Goal: Task Accomplishment & Management: Complete application form

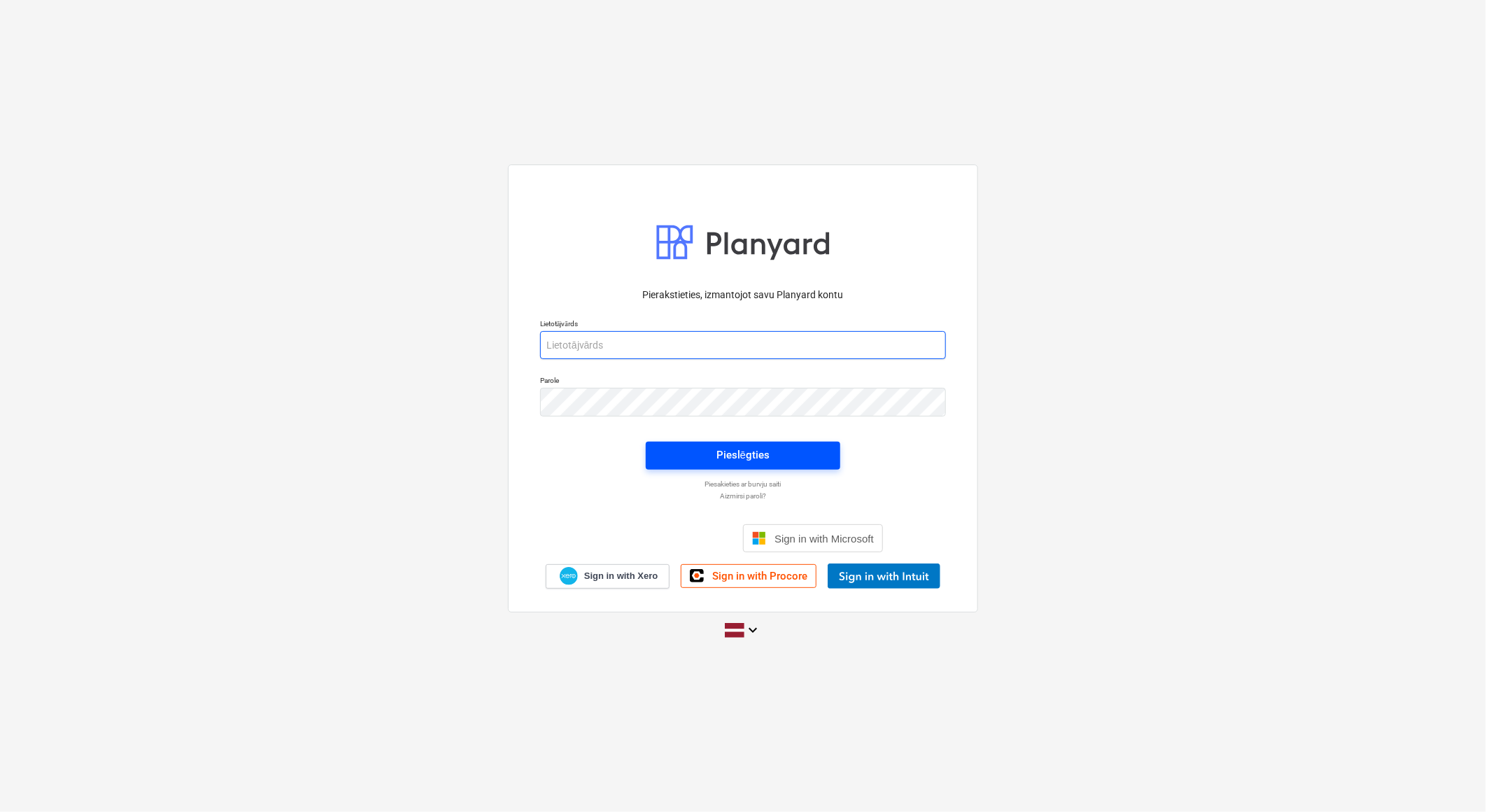
type input "[EMAIL_ADDRESS][DOMAIN_NAME]"
click at [780, 457] on span "Pieslēgties" at bounding box center [743, 455] width 161 height 18
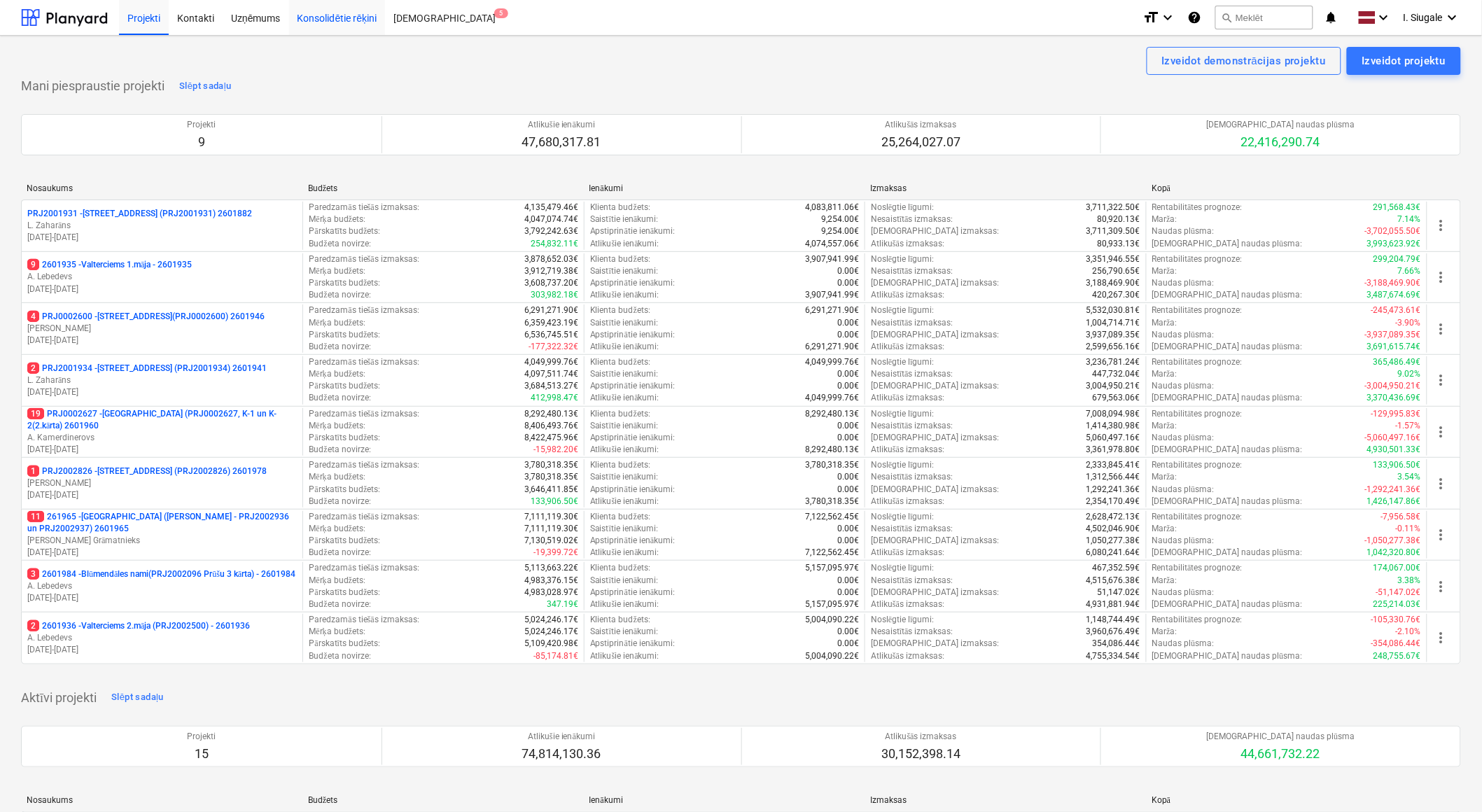
click at [350, 20] on div "Konsolidētie rēķini" at bounding box center [337, 17] width 97 height 36
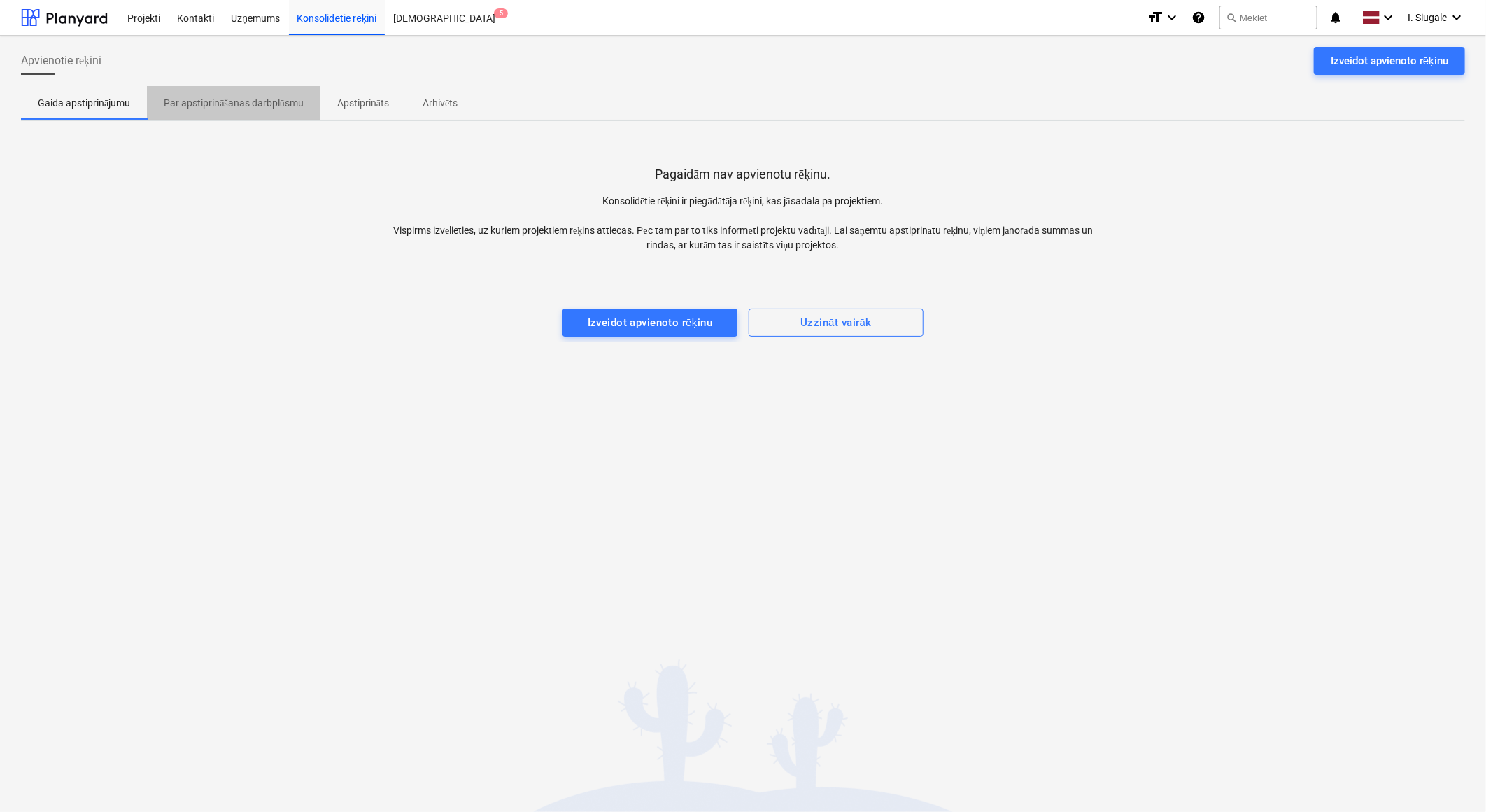
click at [261, 107] on p "Par apstiprināšanas darbplūsmu" at bounding box center [233, 103] width 140 height 14
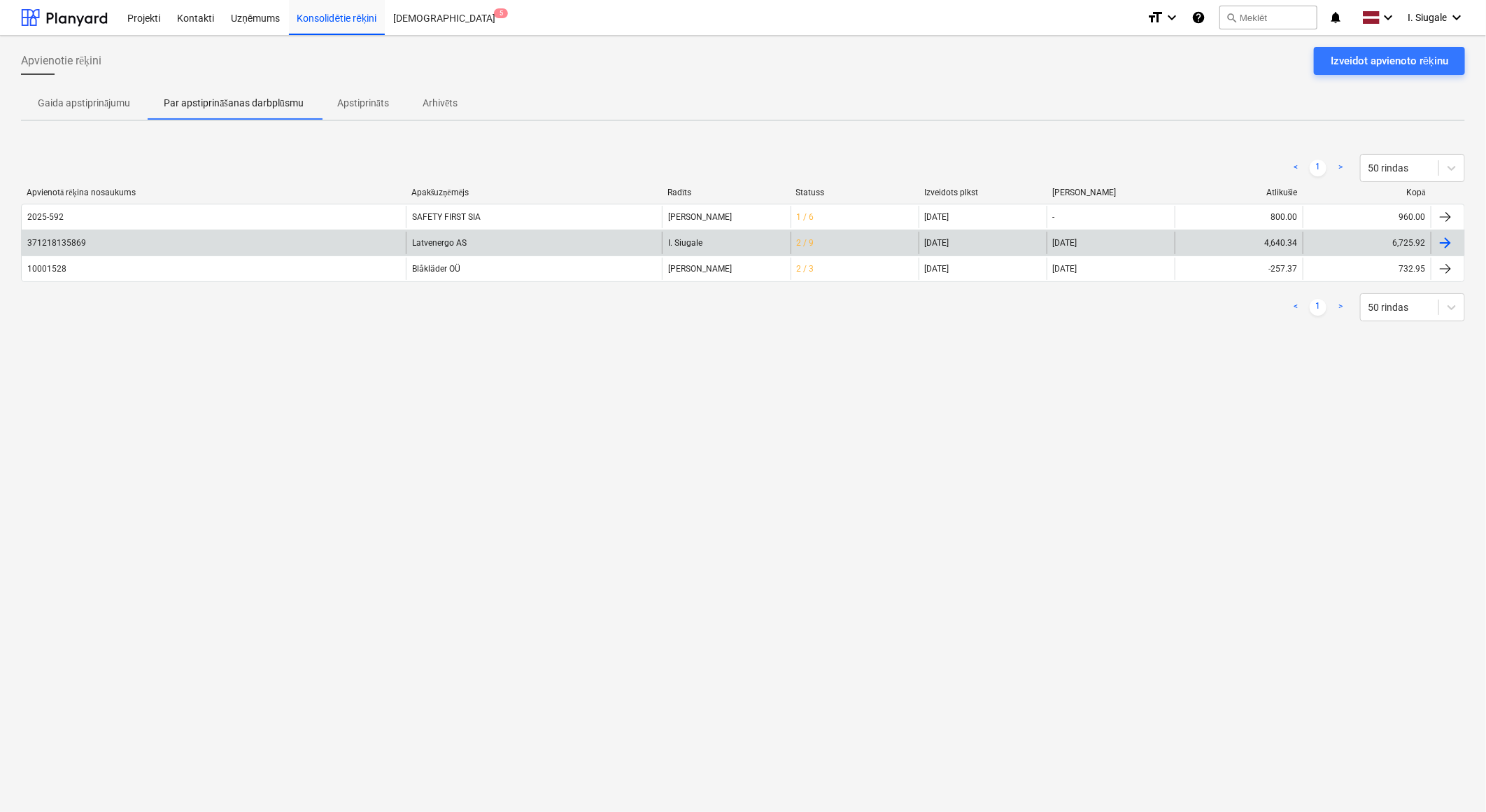
click at [485, 238] on div "Latvenergo AS" at bounding box center [534, 243] width 256 height 23
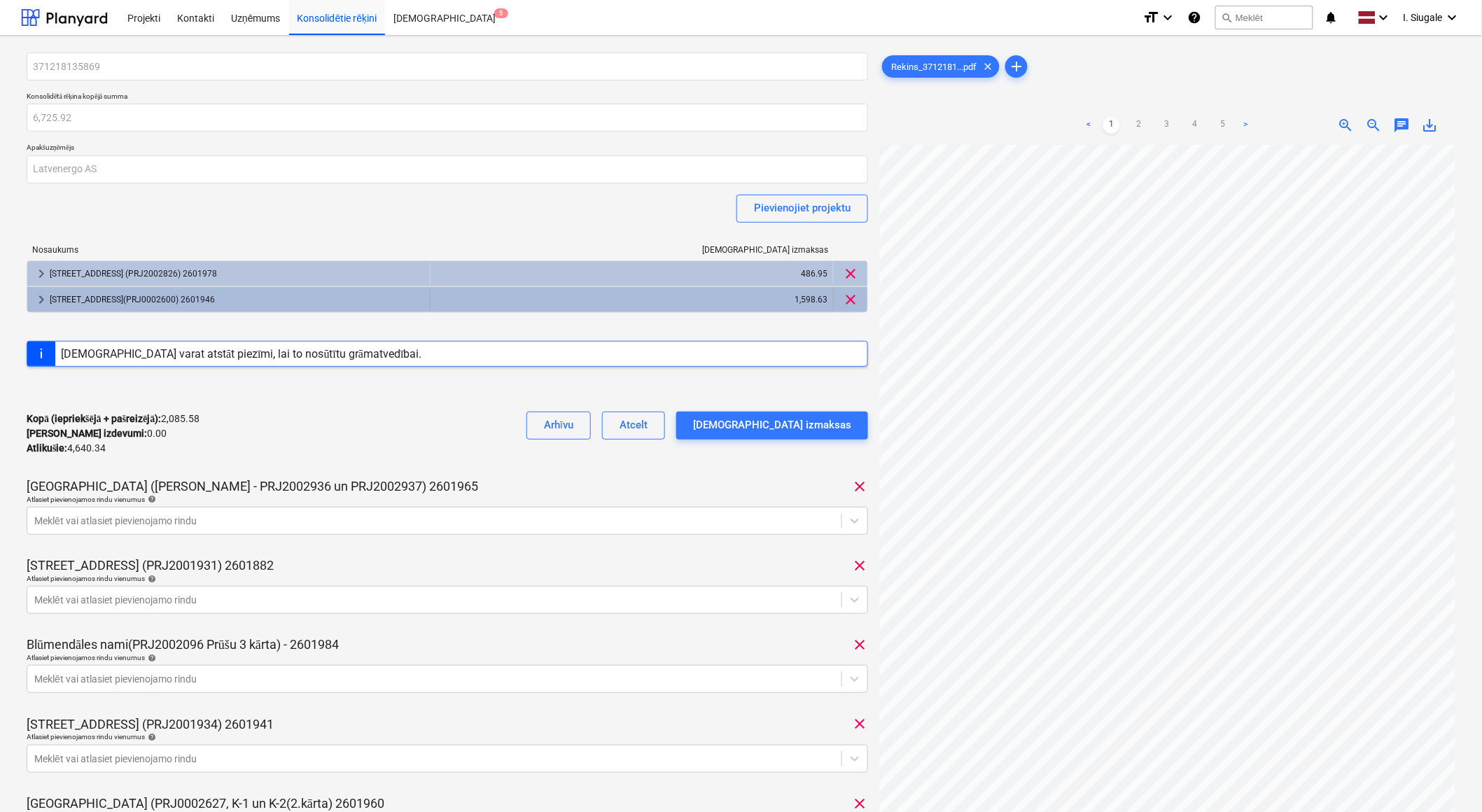
click at [308, 291] on div "[STREET_ADDRESS](PRJ0002600) 2601946" at bounding box center [236, 300] width 375 height 23
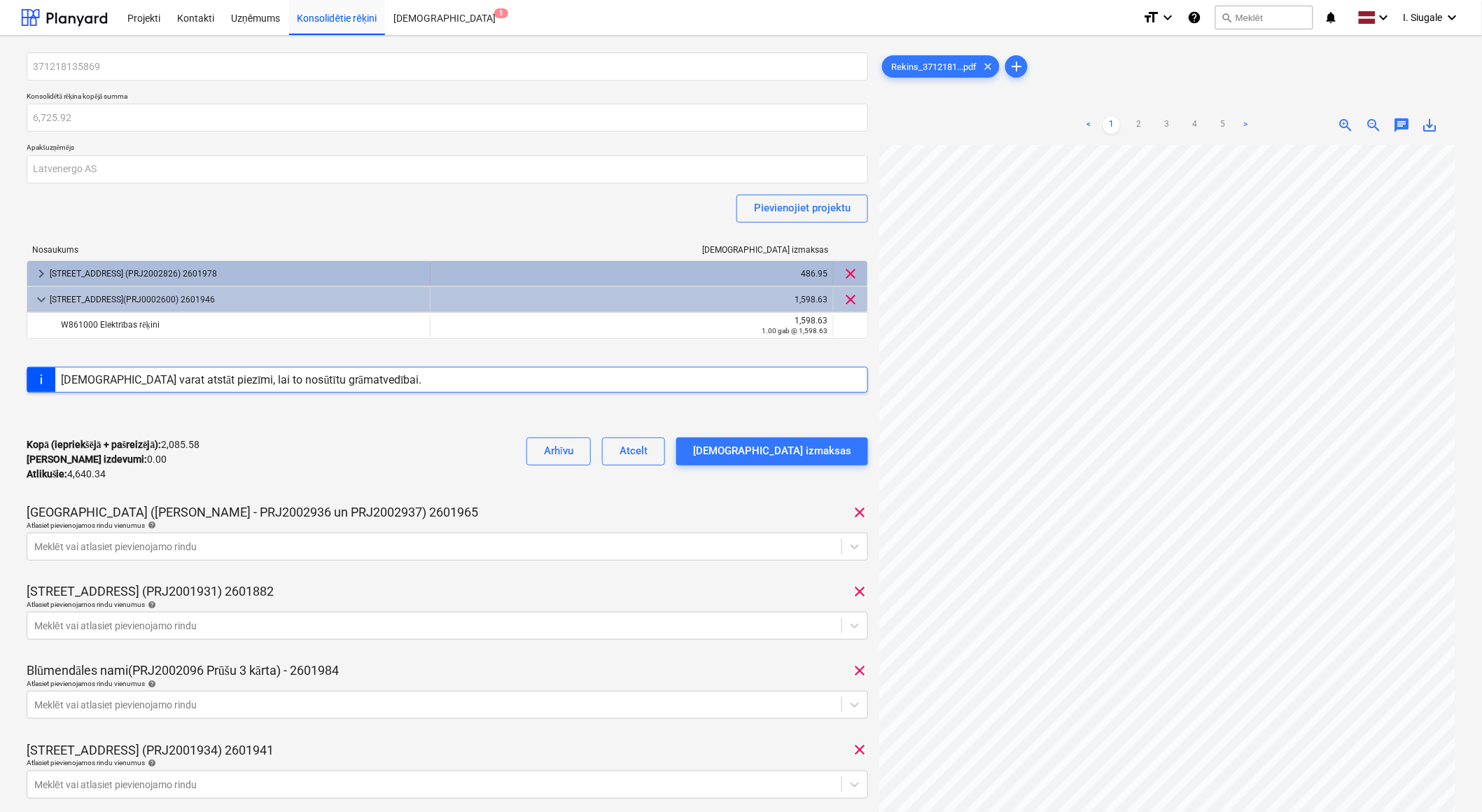
click at [287, 273] on div "[STREET_ADDRESS] (PRJ2002826) 2601978" at bounding box center [236, 273] width 375 height 23
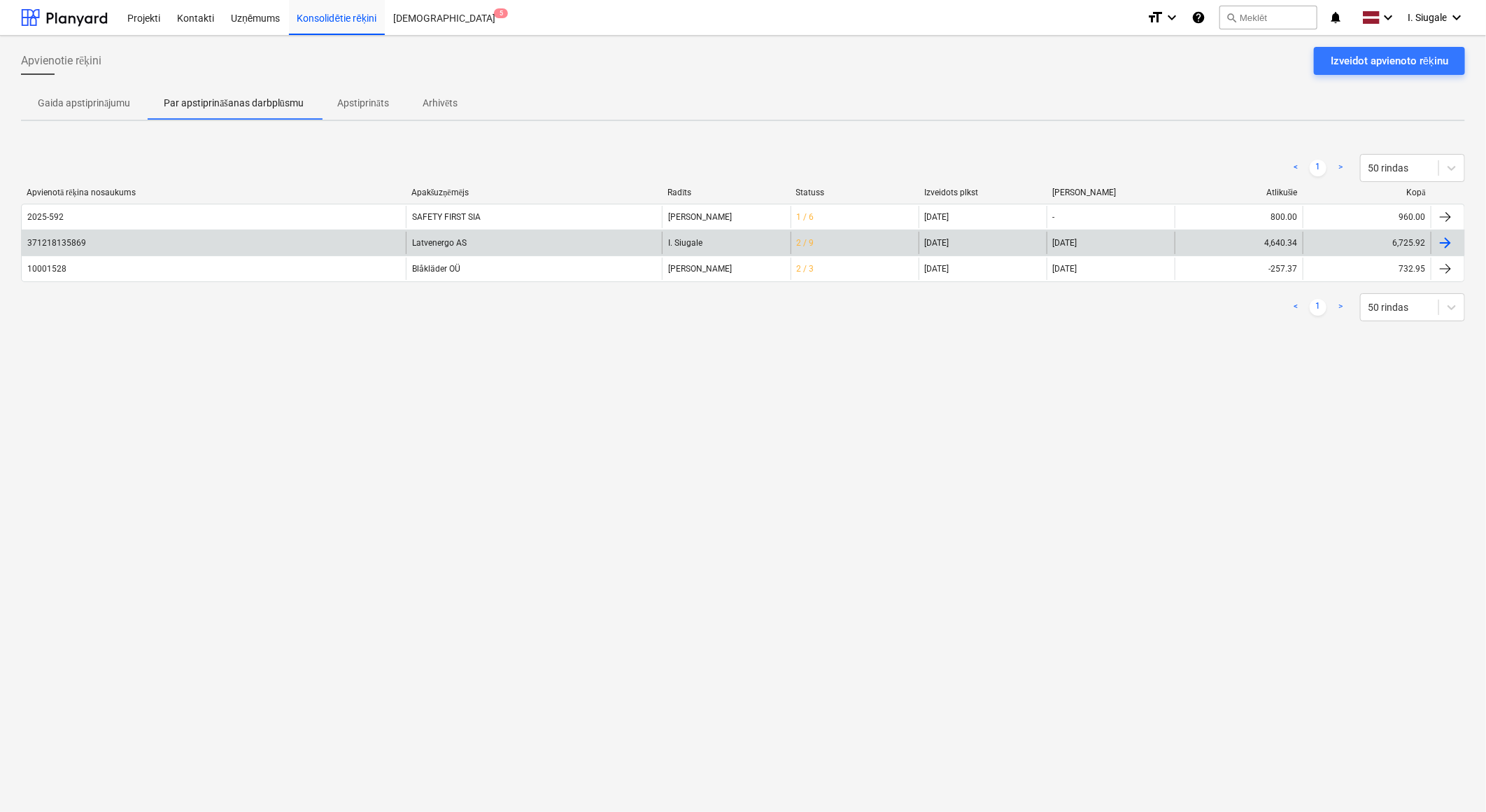
click at [1149, 240] on div "[DATE]" at bounding box center [1111, 243] width 128 height 23
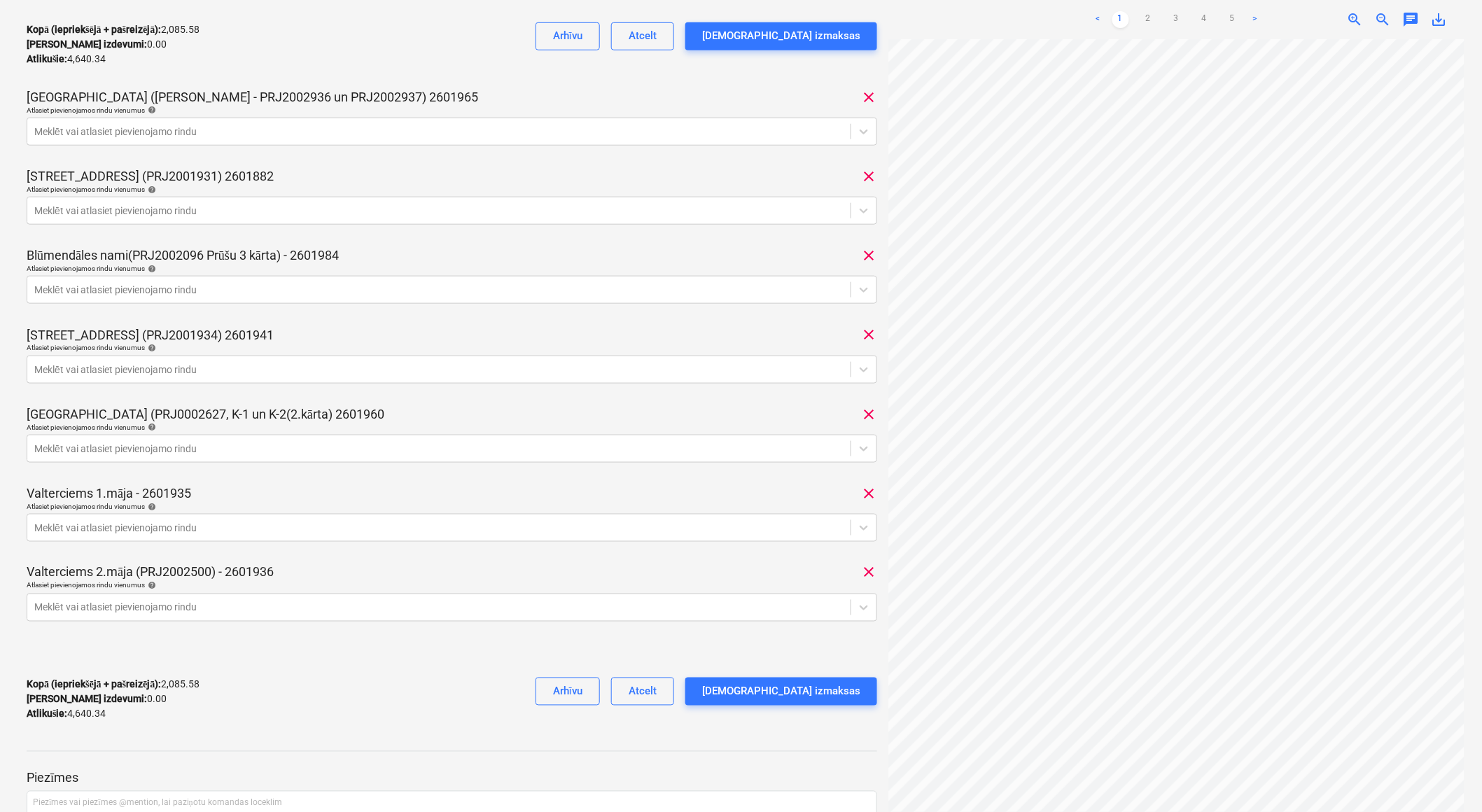
scroll to position [513, 0]
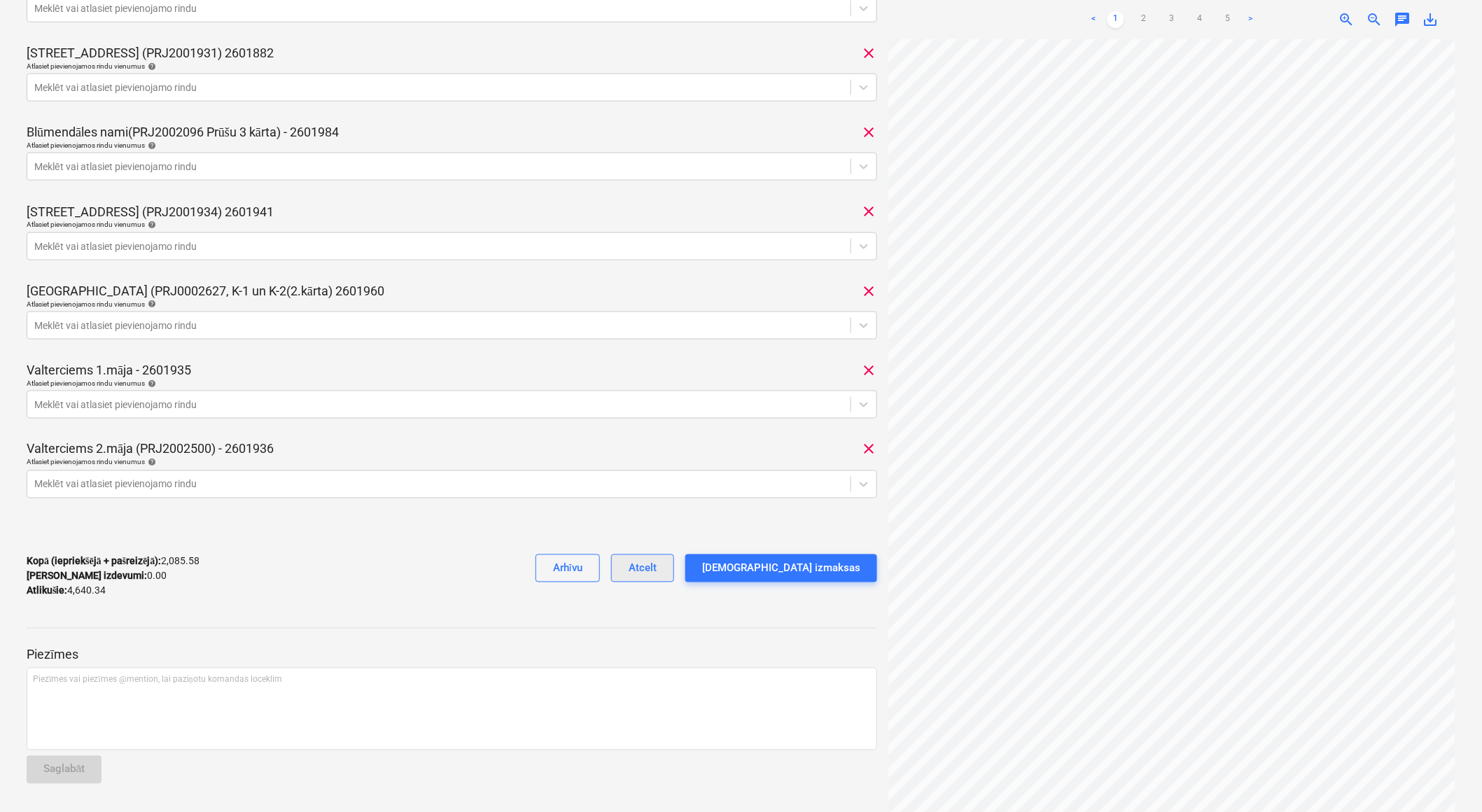
click at [657, 571] on div "Atcelt" at bounding box center [643, 568] width 28 height 18
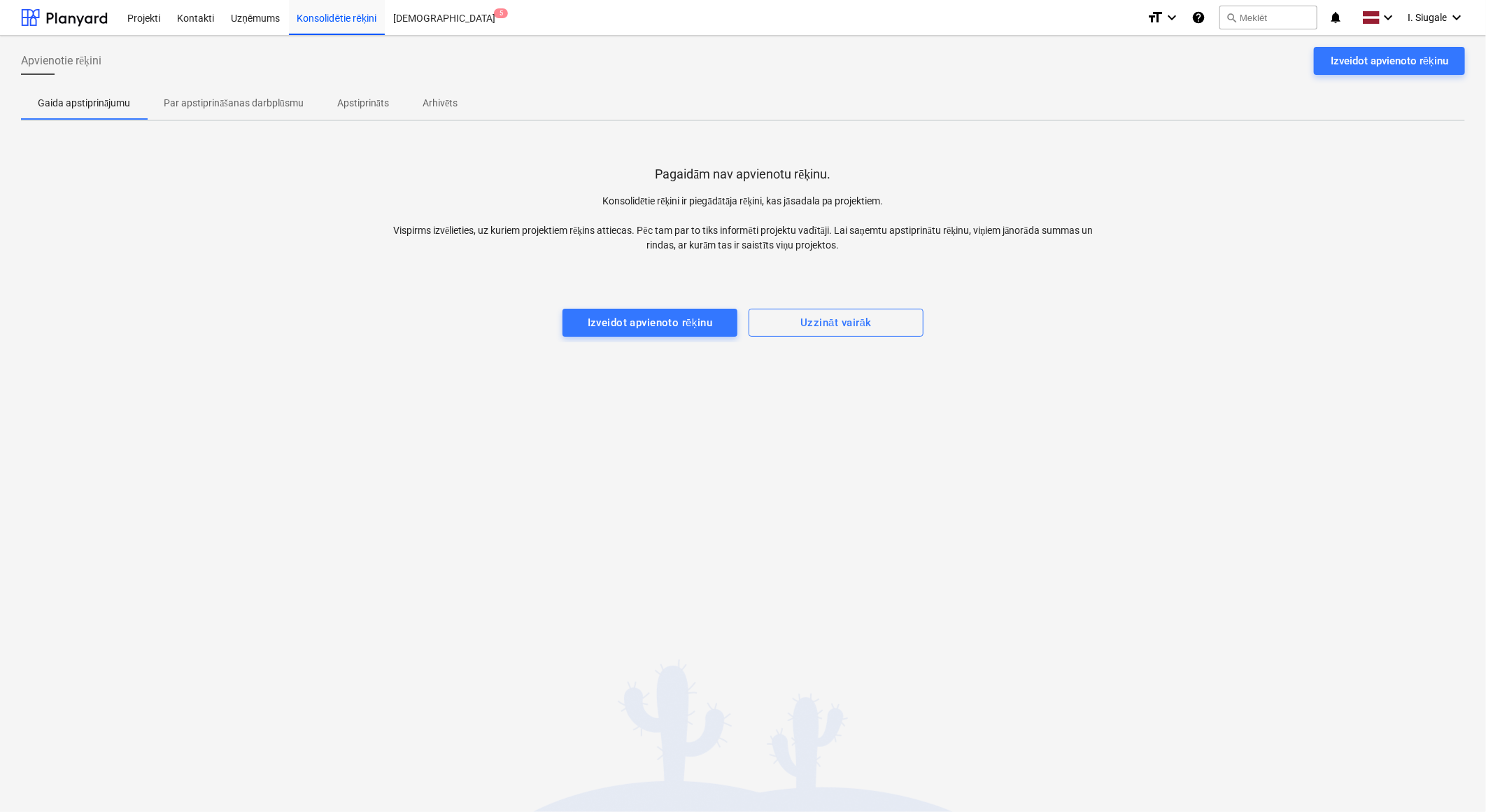
click at [254, 99] on p "Par apstiprināšanas darbplūsmu" at bounding box center [233, 103] width 140 height 14
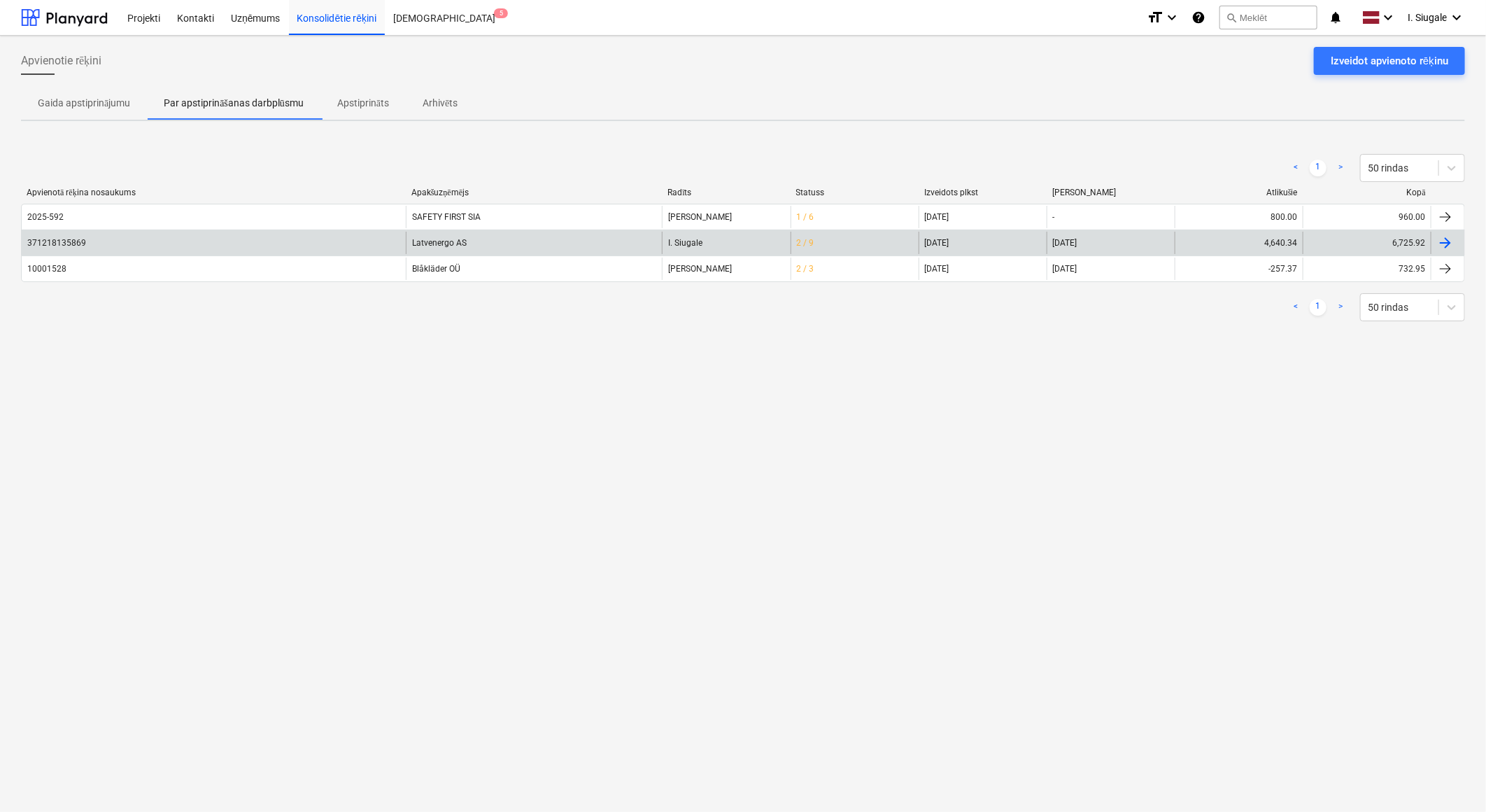
click at [241, 236] on div "371218135869" at bounding box center [214, 243] width 384 height 23
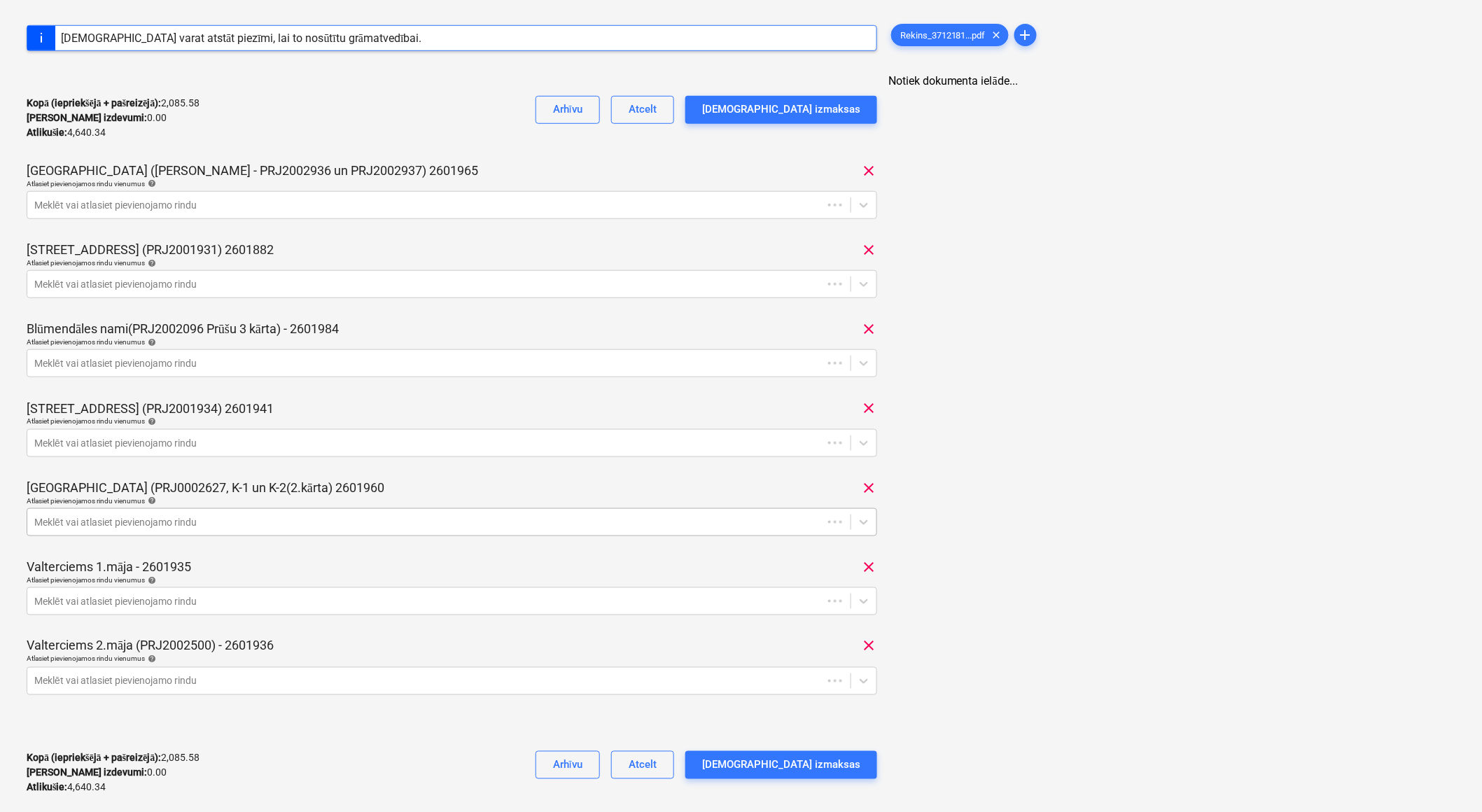
scroll to position [513, 0]
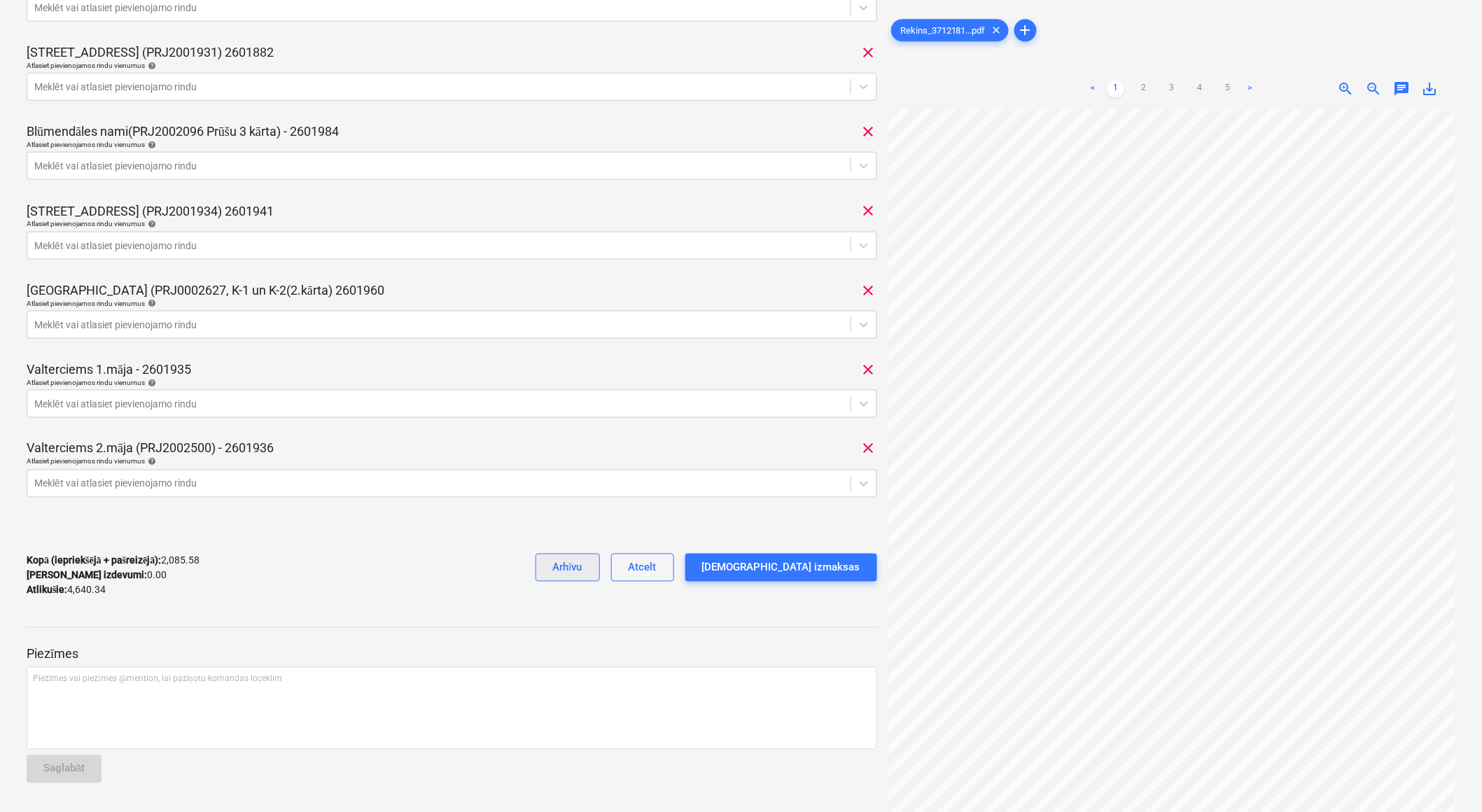
click at [582, 577] on div "Arhīvu" at bounding box center [568, 567] width 30 height 18
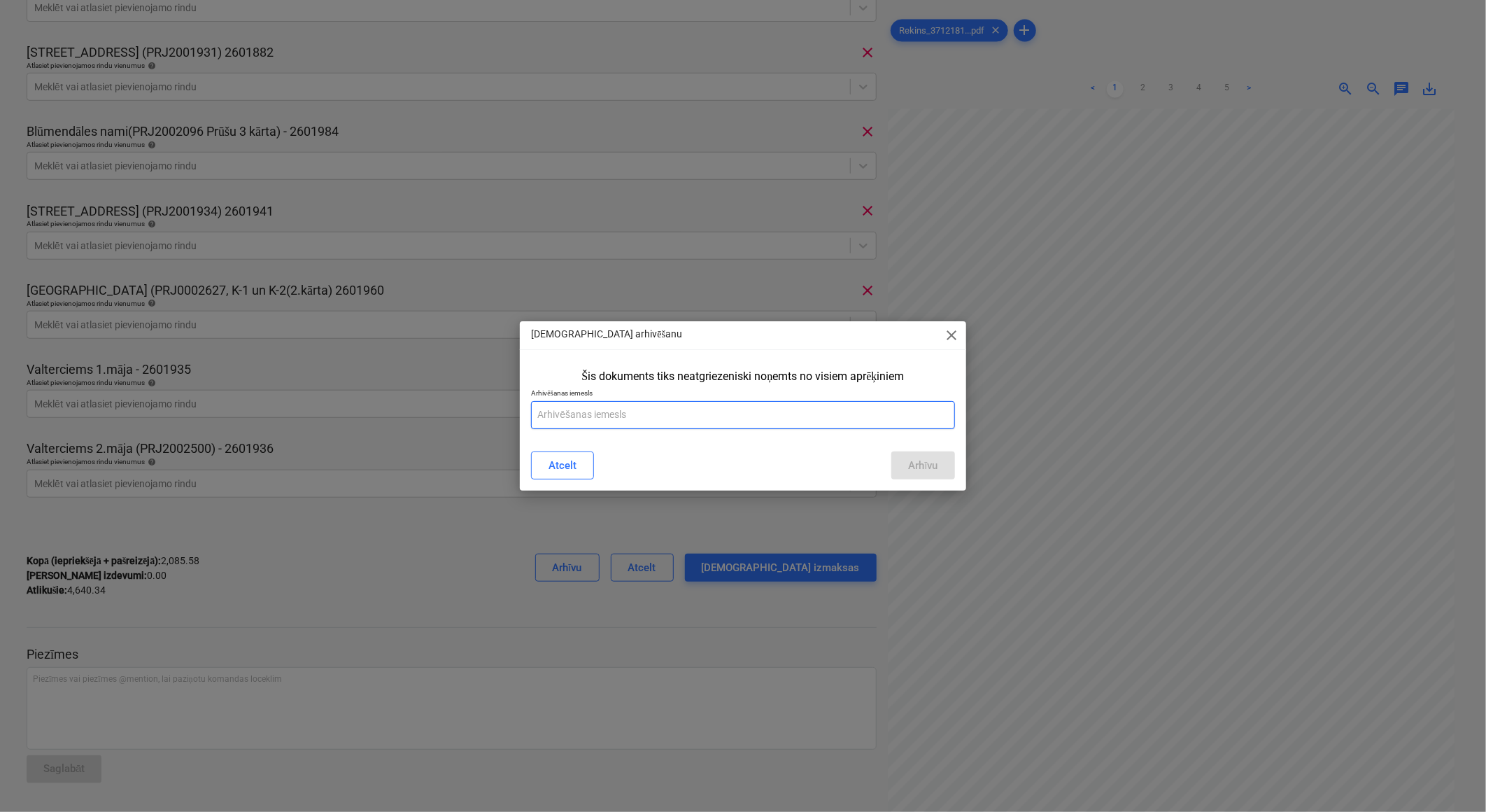
click at [621, 423] on input "text" at bounding box center [743, 414] width 423 height 28
type input "jāmaina summas"
click at [910, 466] on div "Arhīvu" at bounding box center [923, 466] width 30 height 18
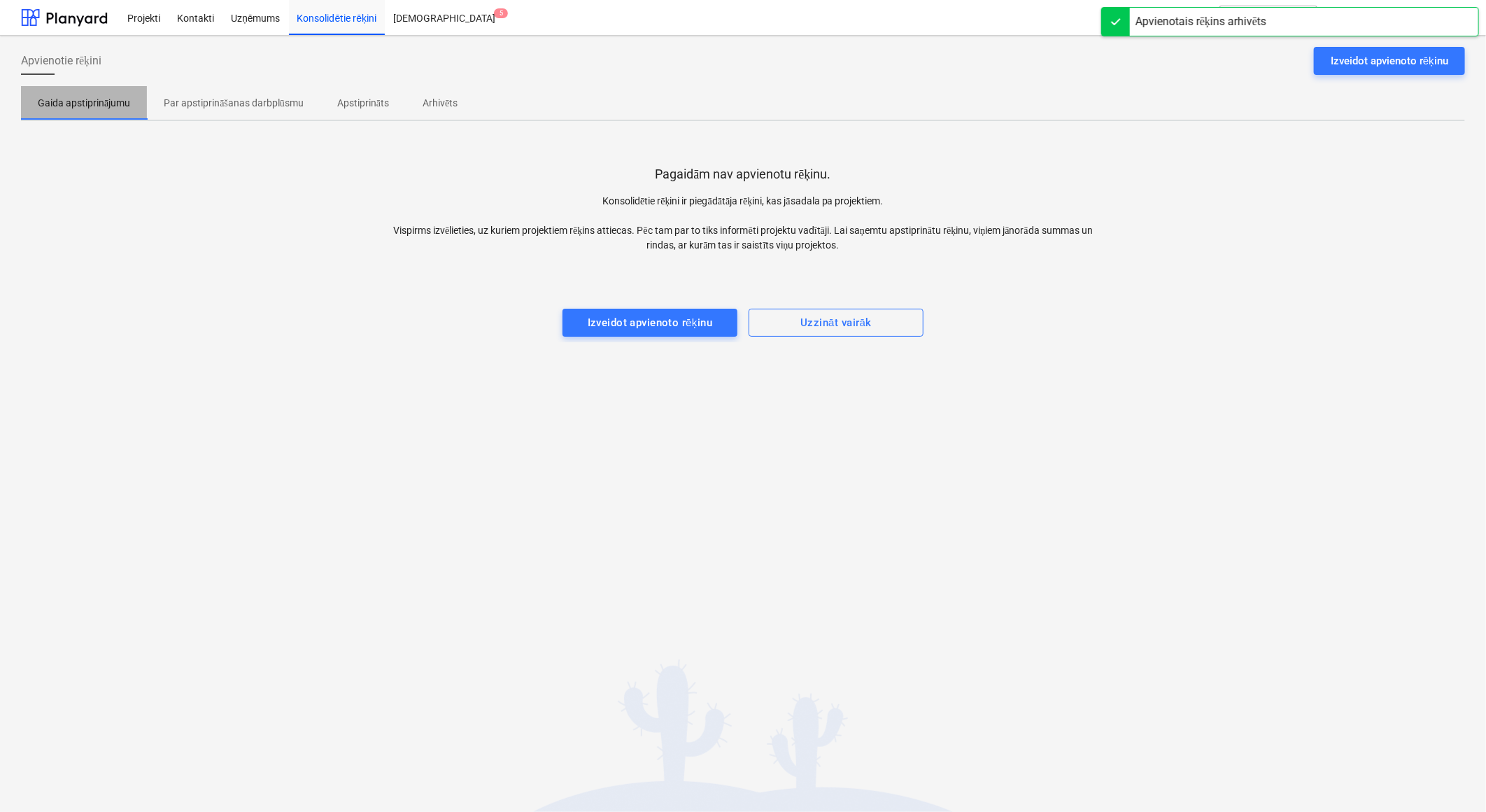
click at [72, 103] on p "Gaida apstiprinājumu" at bounding box center [84, 103] width 92 height 14
click at [247, 97] on p "Par apstiprināšanas darbplūsmu" at bounding box center [233, 103] width 140 height 14
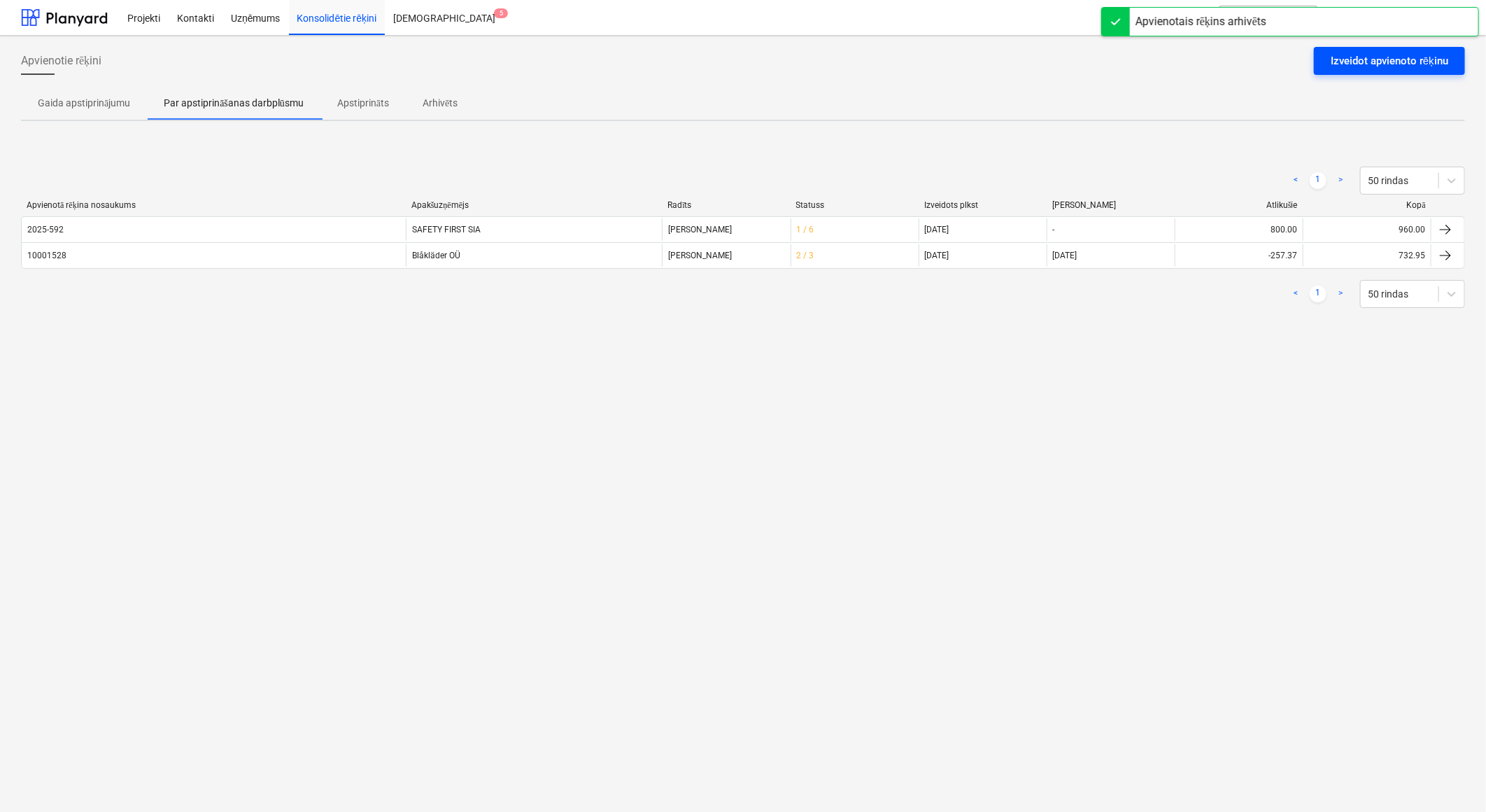
click at [1353, 63] on div "Izveidot apvienoto rēķinu" at bounding box center [1389, 60] width 117 height 18
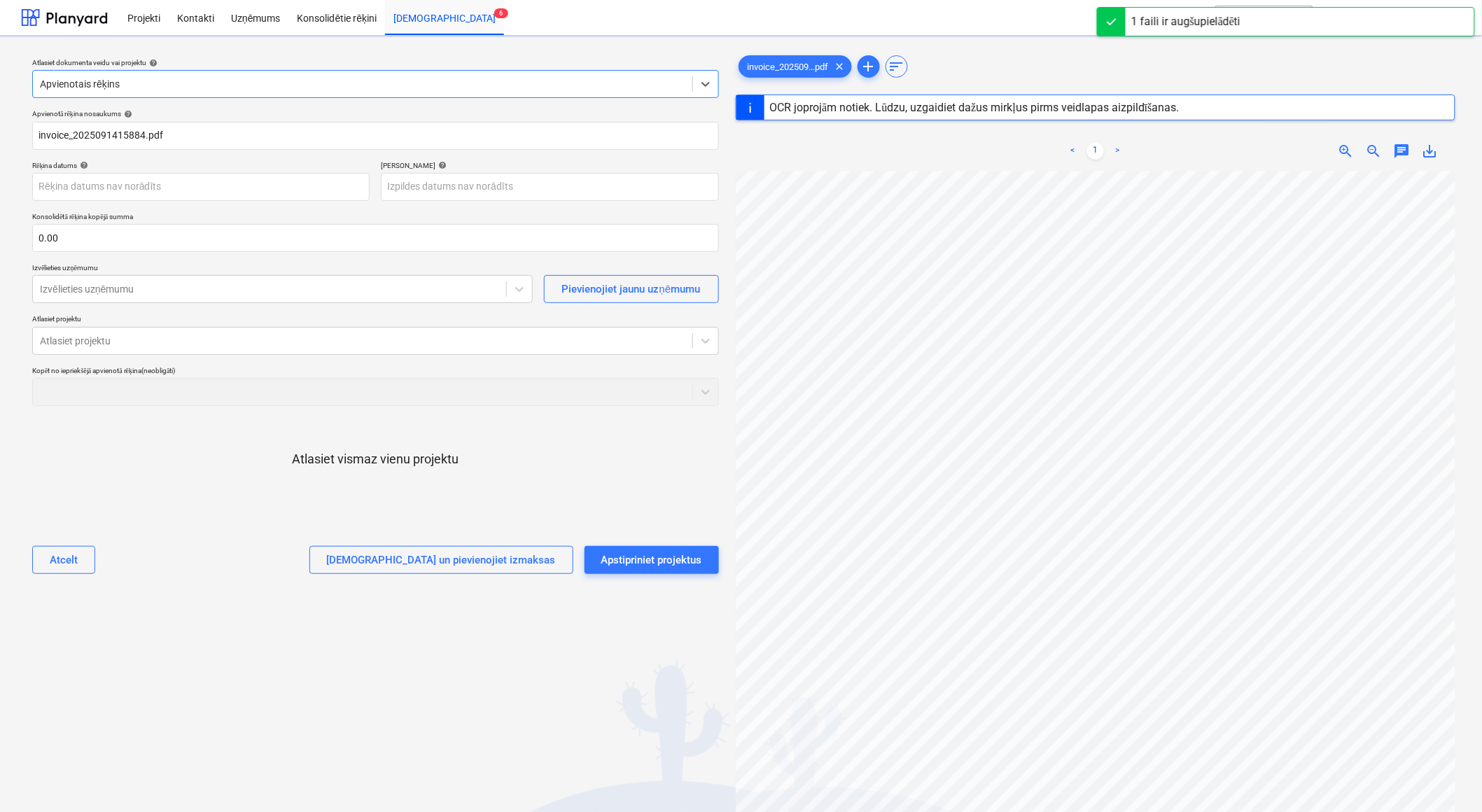
type input "2025091415884"
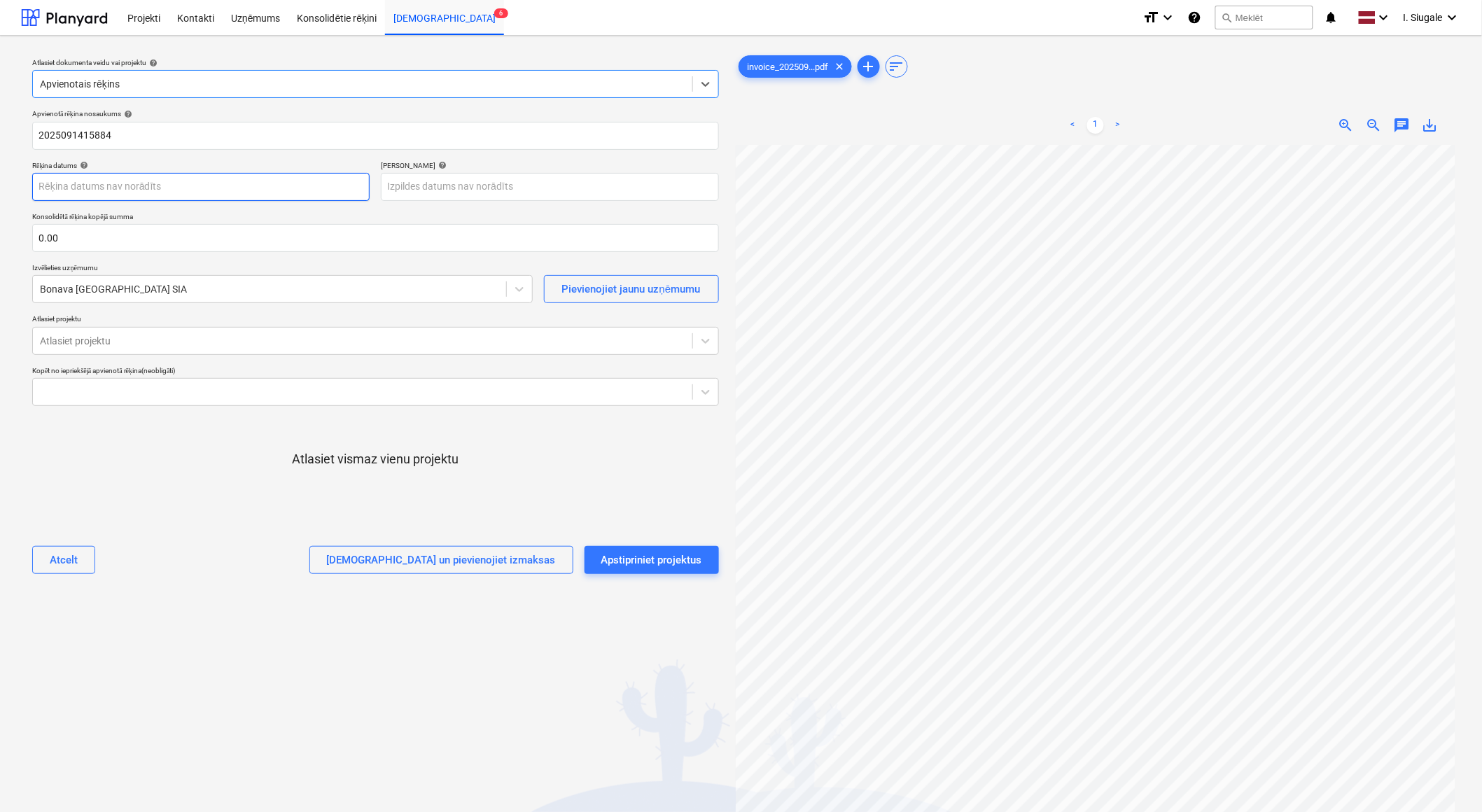
click at [128, 186] on body "Projekti Kontakti Uzņēmums Konsolidētie rēķini Iesūtne 6 format_size keyboard_a…" at bounding box center [741, 406] width 1482 height 812
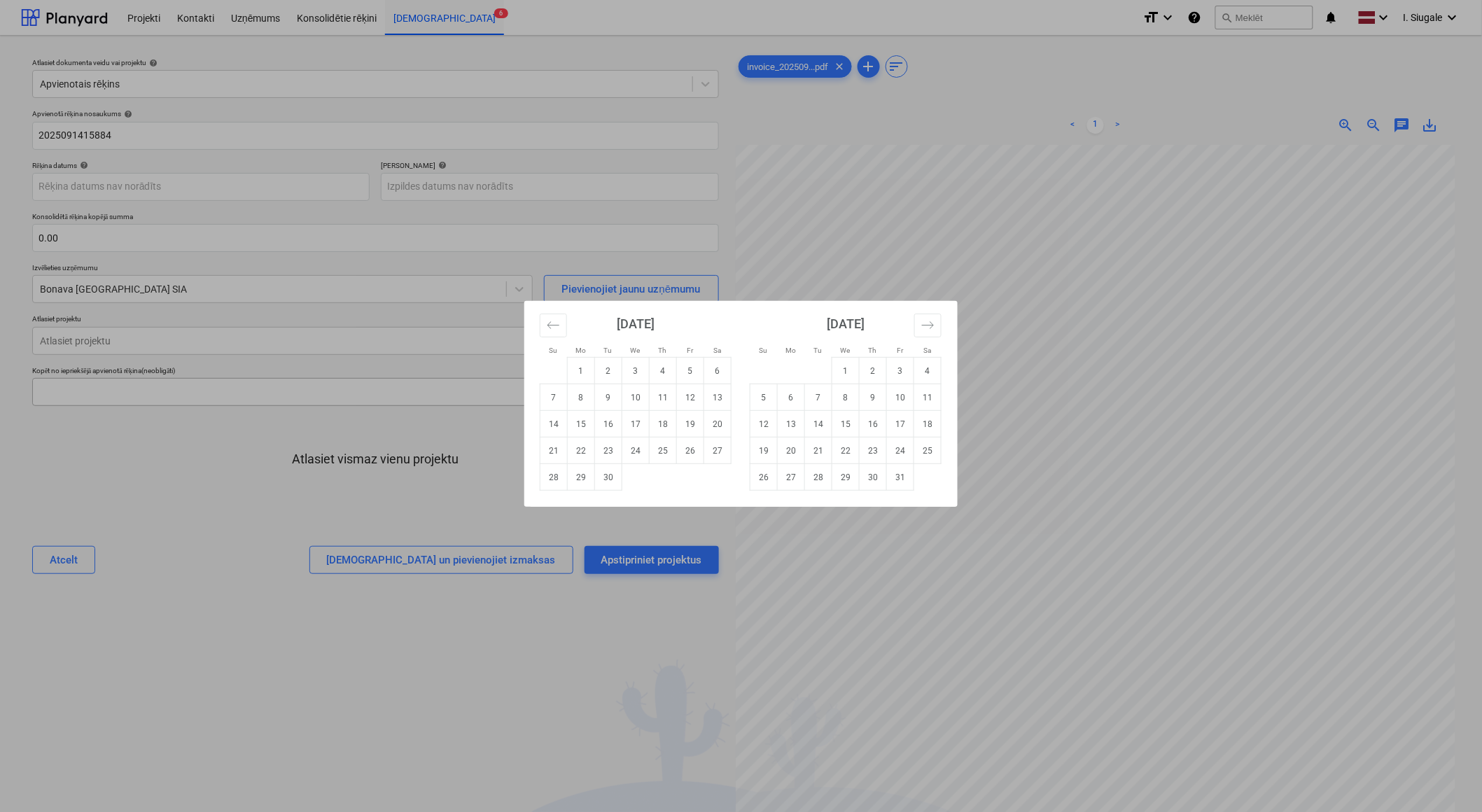
drag, startPoint x: 551, startPoint y: 426, endPoint x: 549, endPoint y: 394, distance: 32.1
click at [550, 426] on td "14" at bounding box center [554, 423] width 27 height 26
type input "[DATE]"
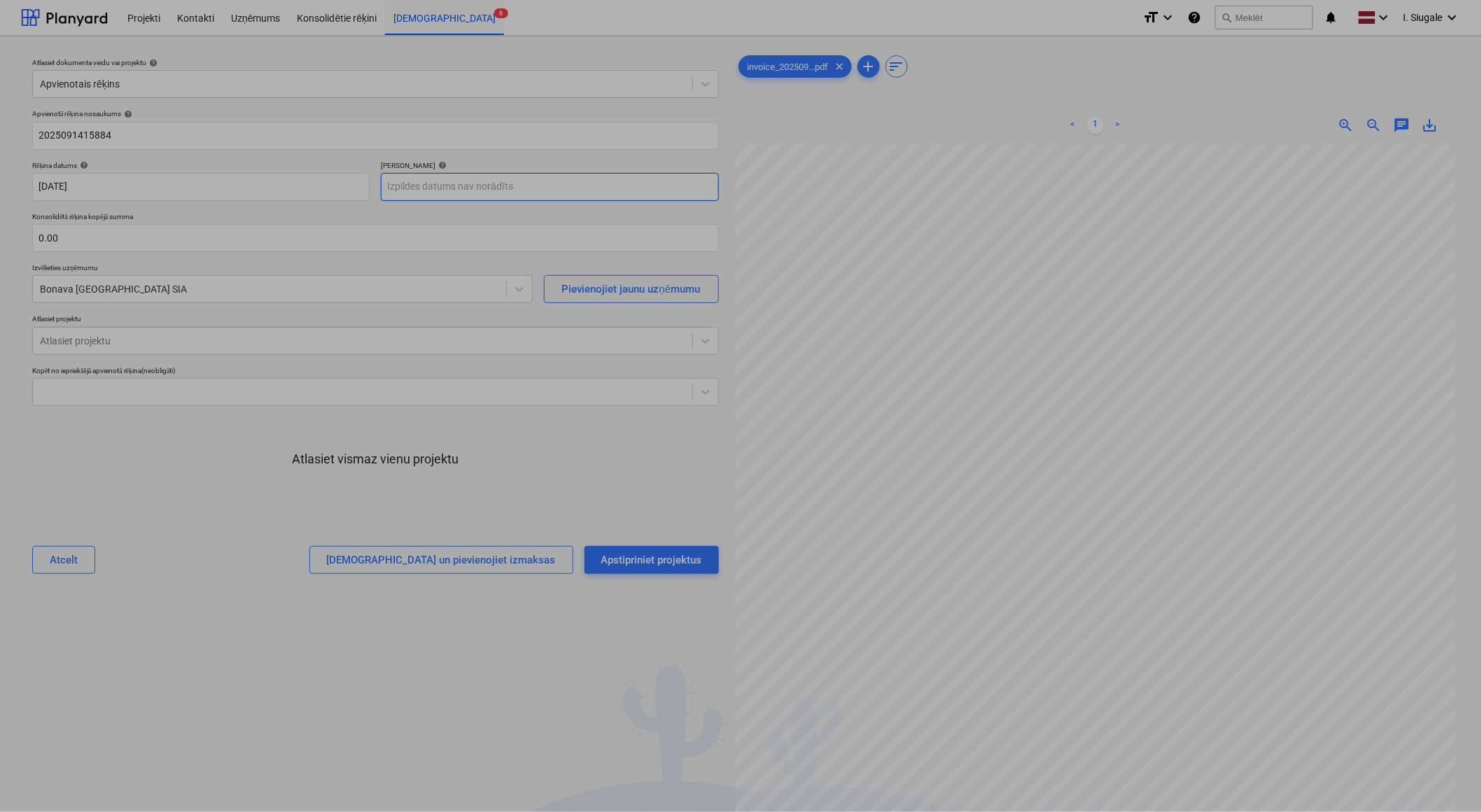
click at [477, 186] on body "Projekti Kontakti Uzņēmums Konsolidētie rēķini Iesūtne 6 format_size keyboard_a…" at bounding box center [741, 406] width 1482 height 812
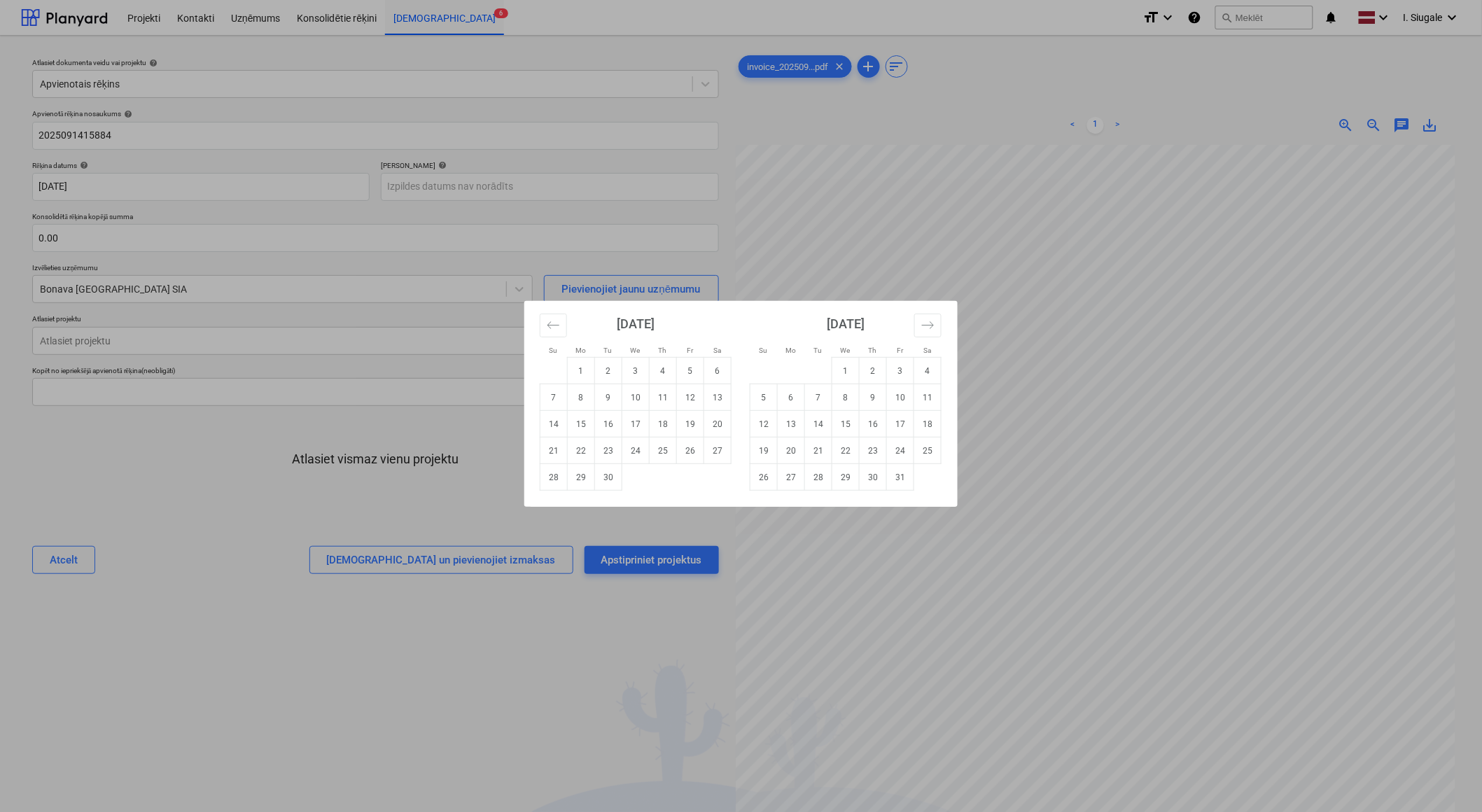
click at [559, 445] on td "21" at bounding box center [554, 450] width 27 height 26
type input "[DATE]"
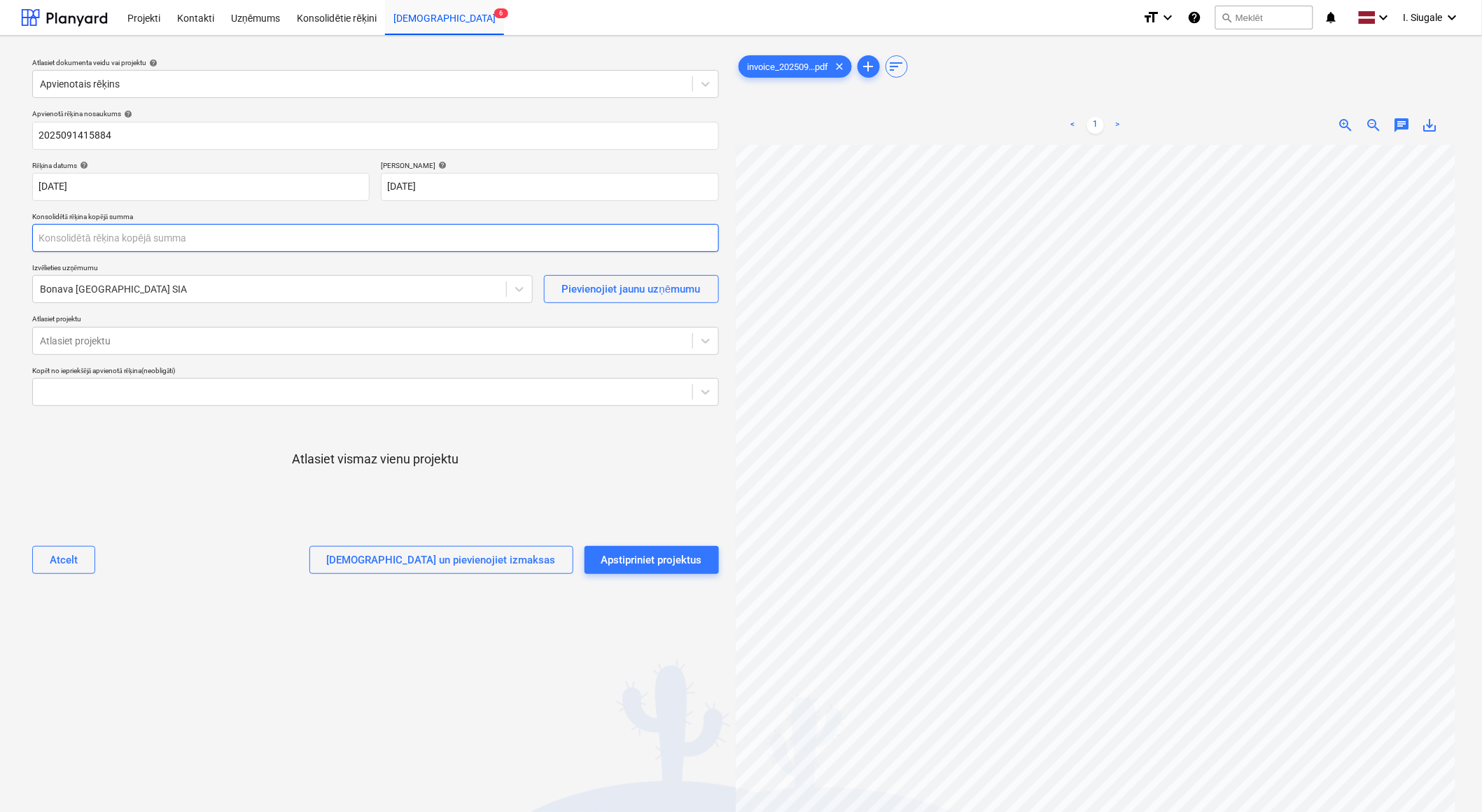
click at [71, 235] on input "text" at bounding box center [375, 237] width 687 height 28
type input "600.00"
click at [135, 295] on div at bounding box center [269, 290] width 459 height 14
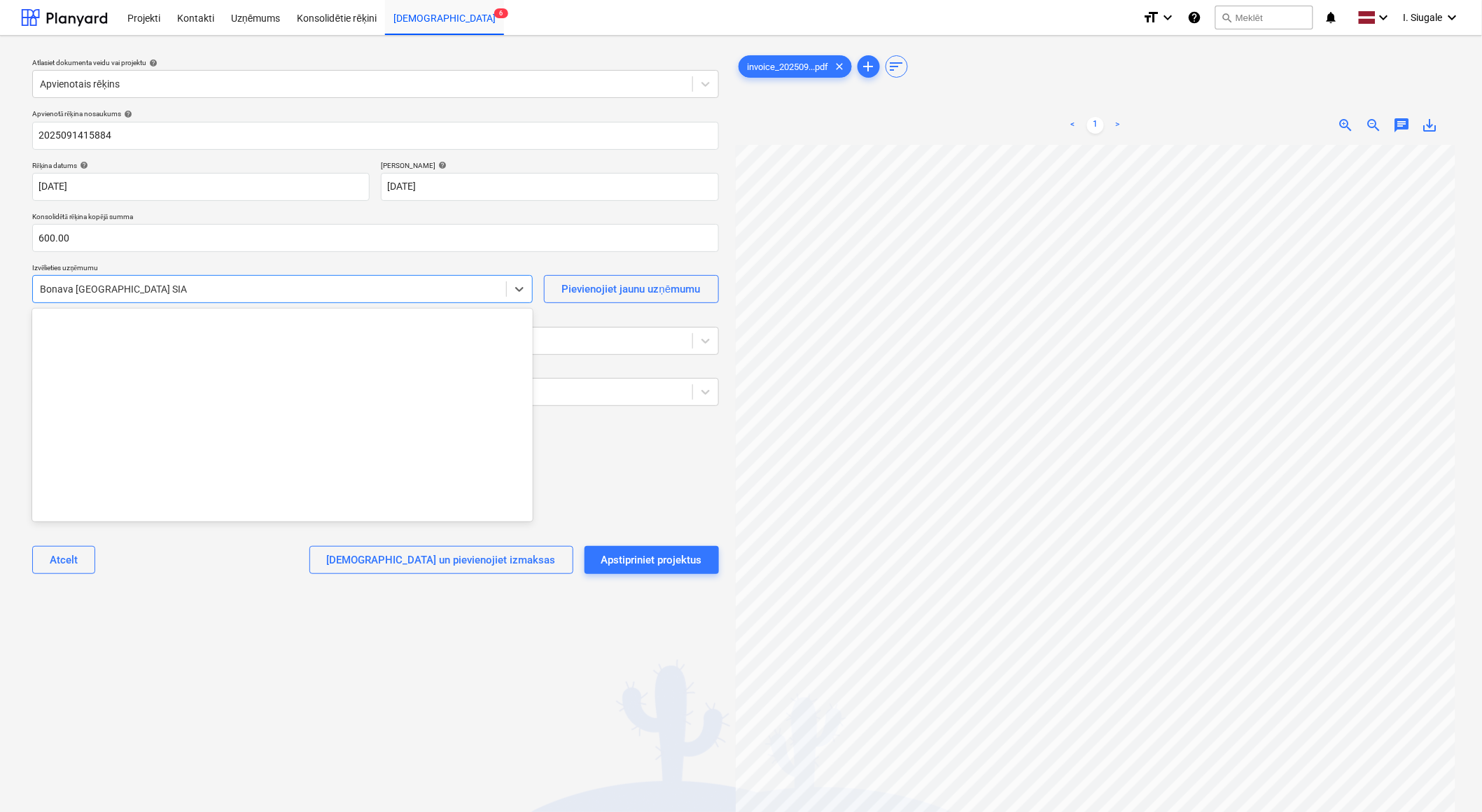
scroll to position [2621, 0]
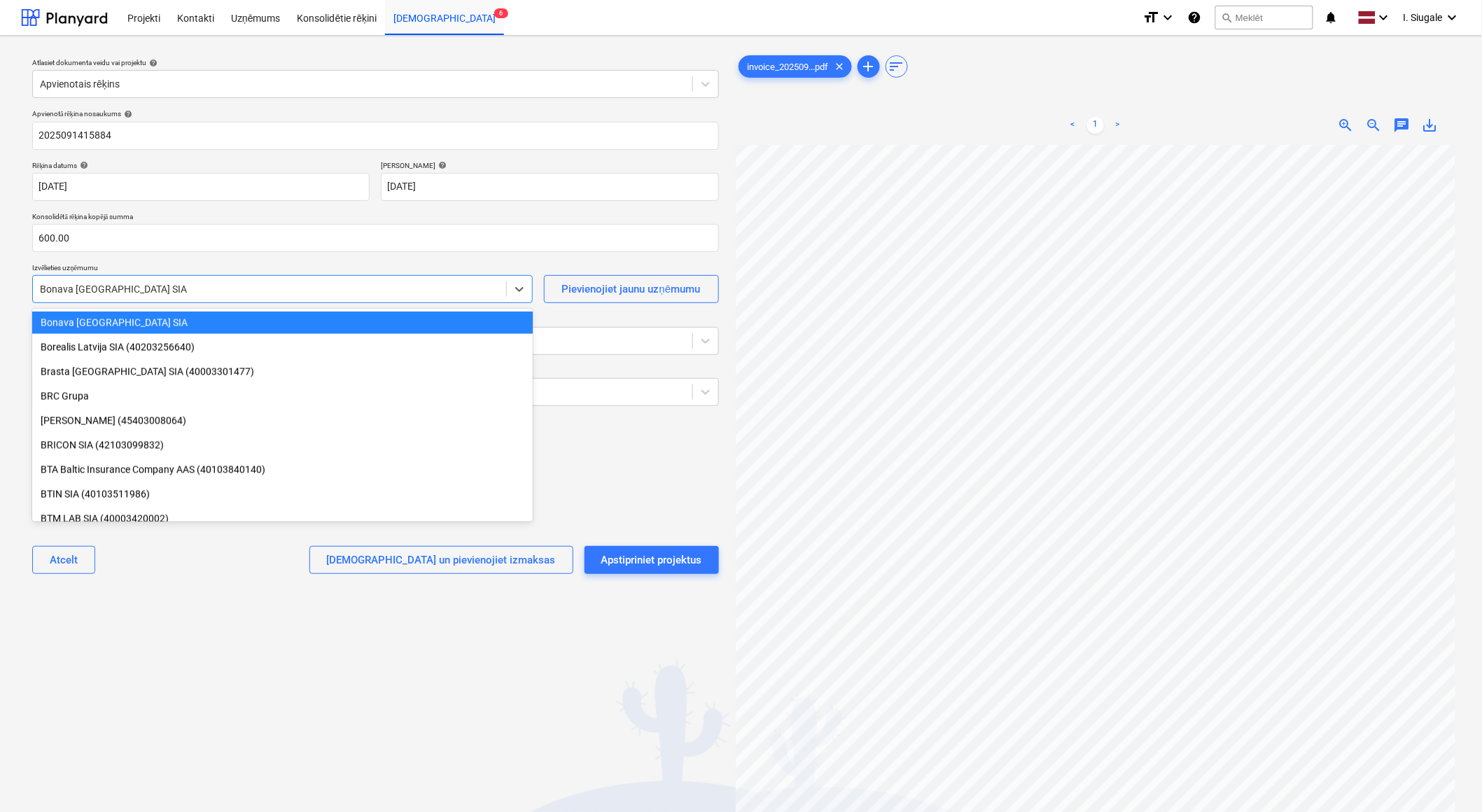
click at [157, 291] on div at bounding box center [269, 290] width 459 height 14
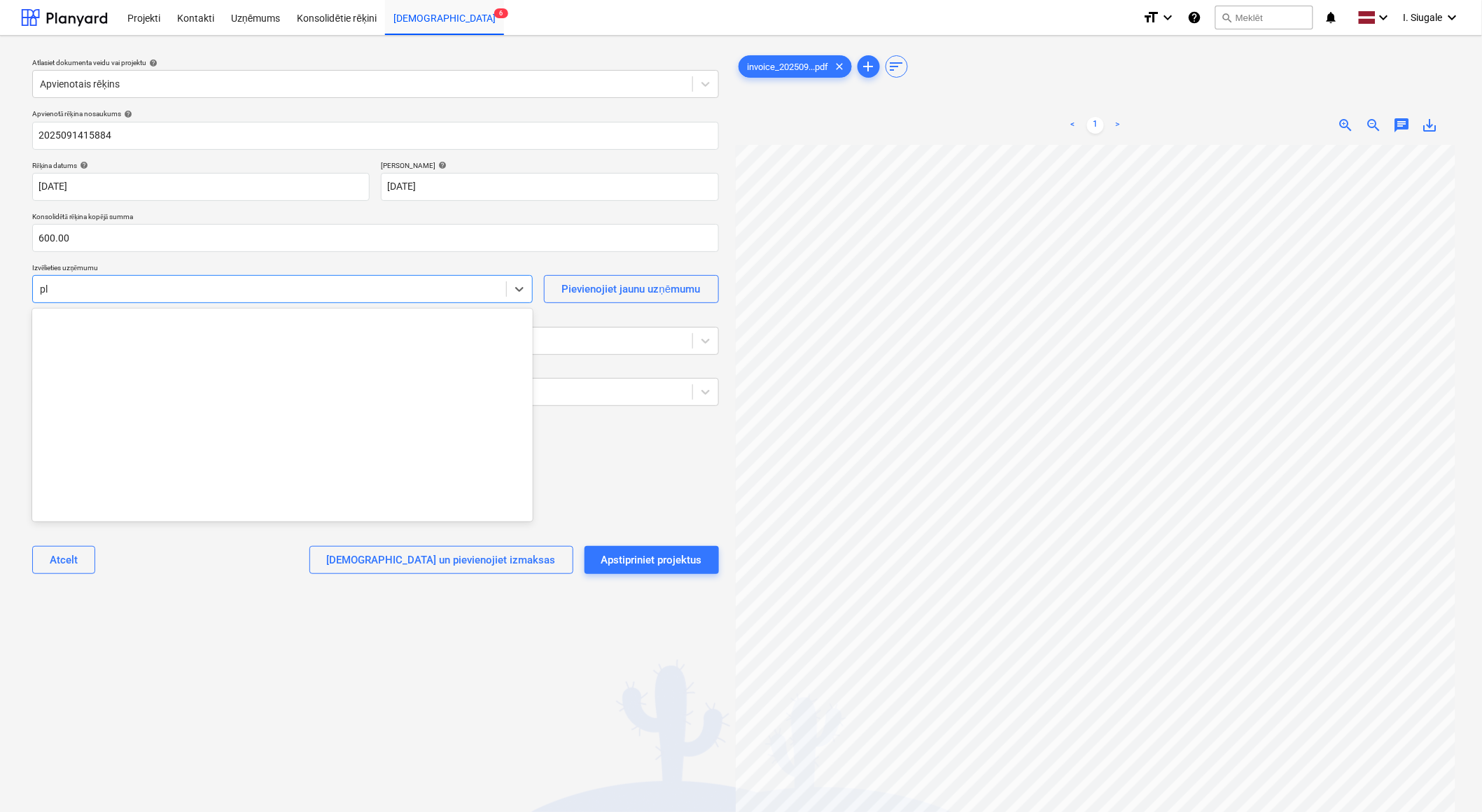
scroll to position [0, 0]
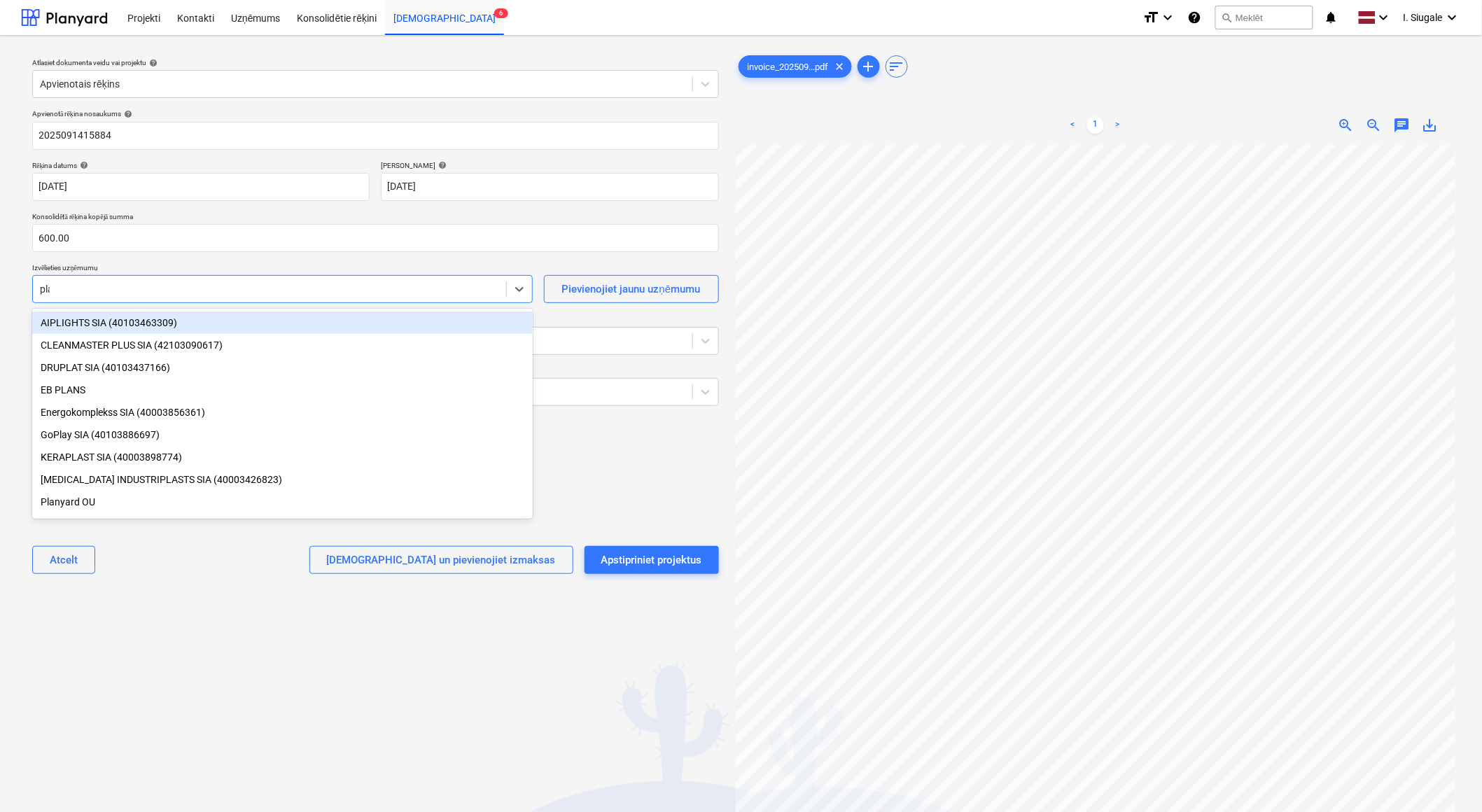
type input "plan"
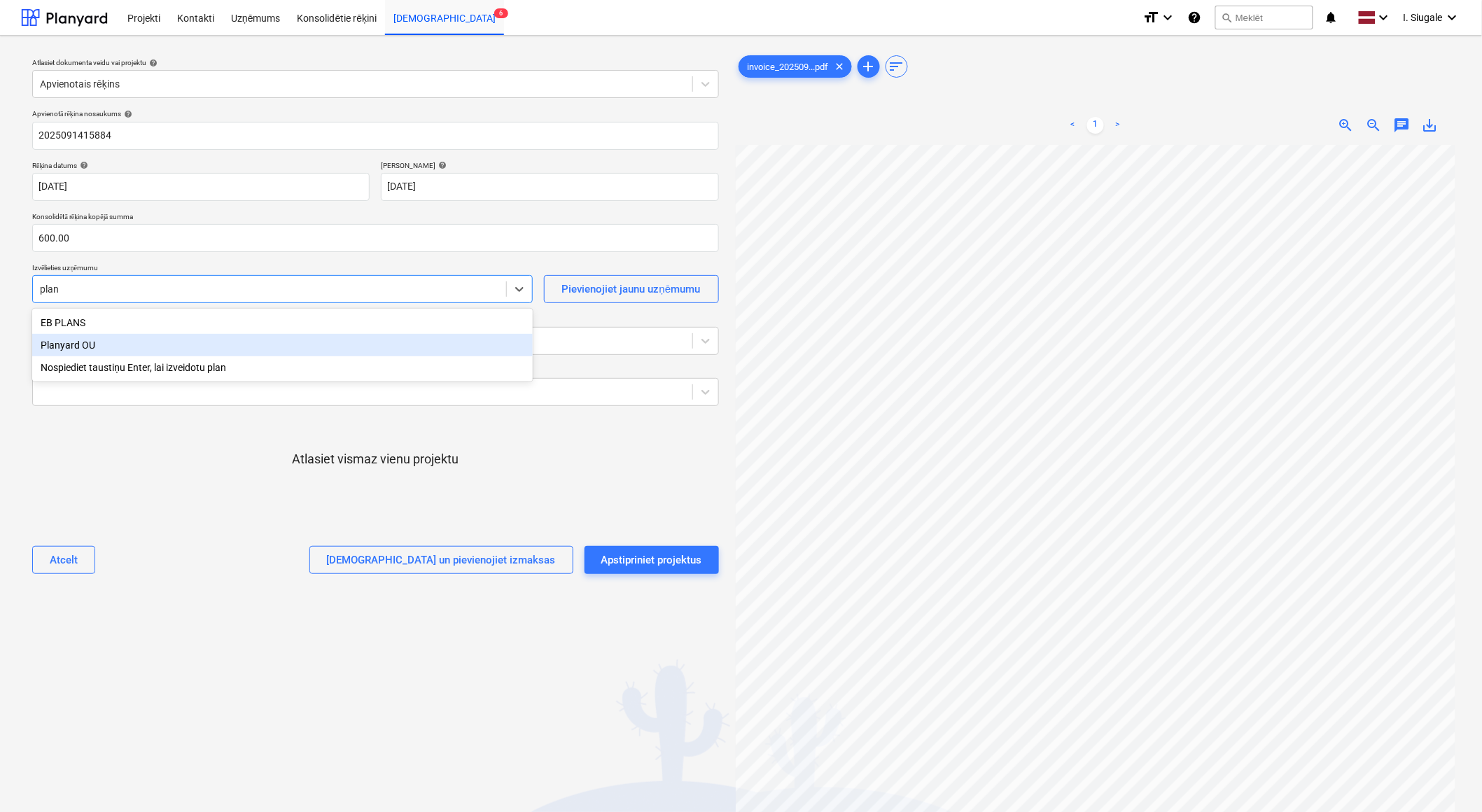
click at [114, 347] on div "Planyard OU" at bounding box center [283, 345] width 501 height 23
click at [133, 339] on div at bounding box center [362, 341] width 645 height 14
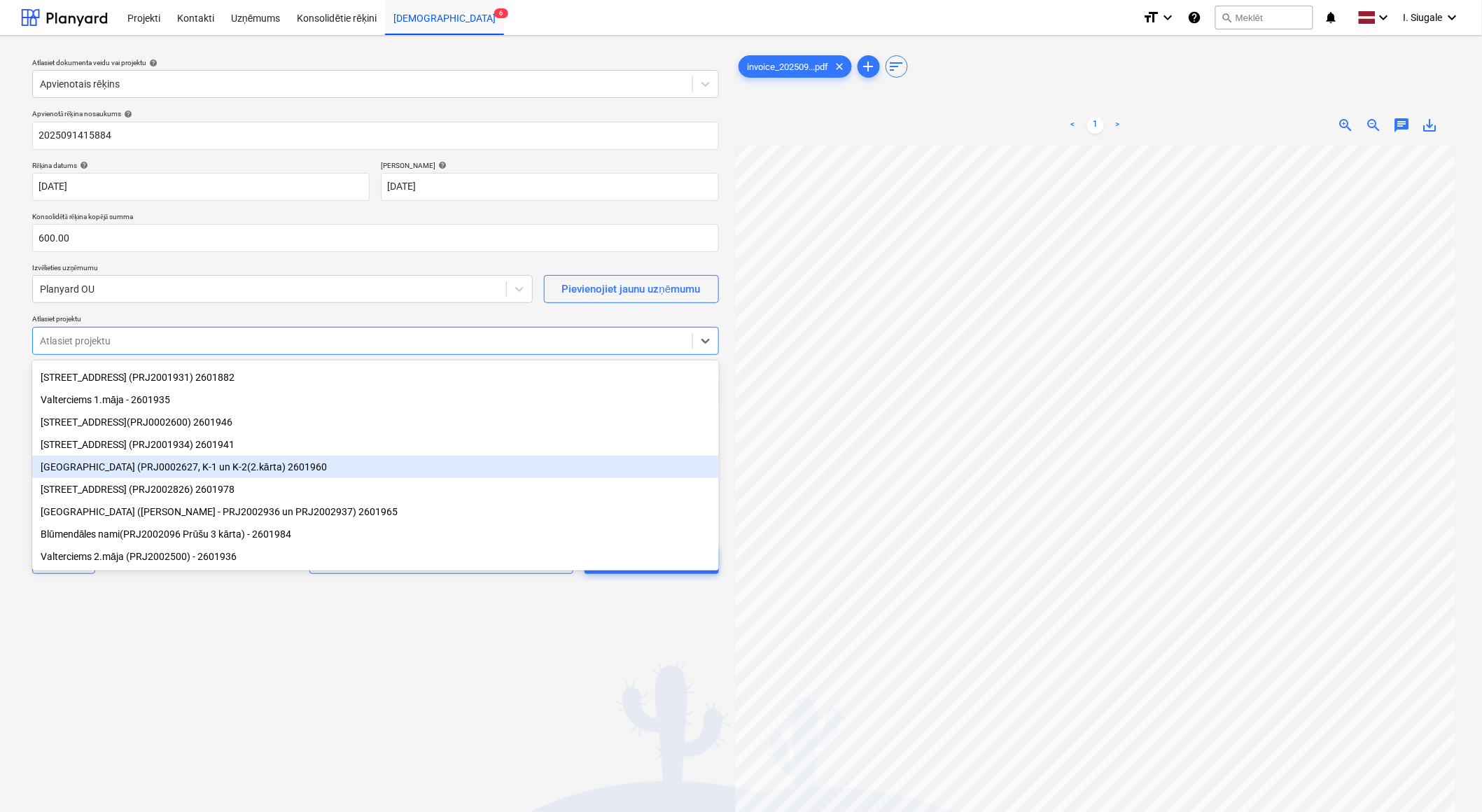
scroll to position [60, 0]
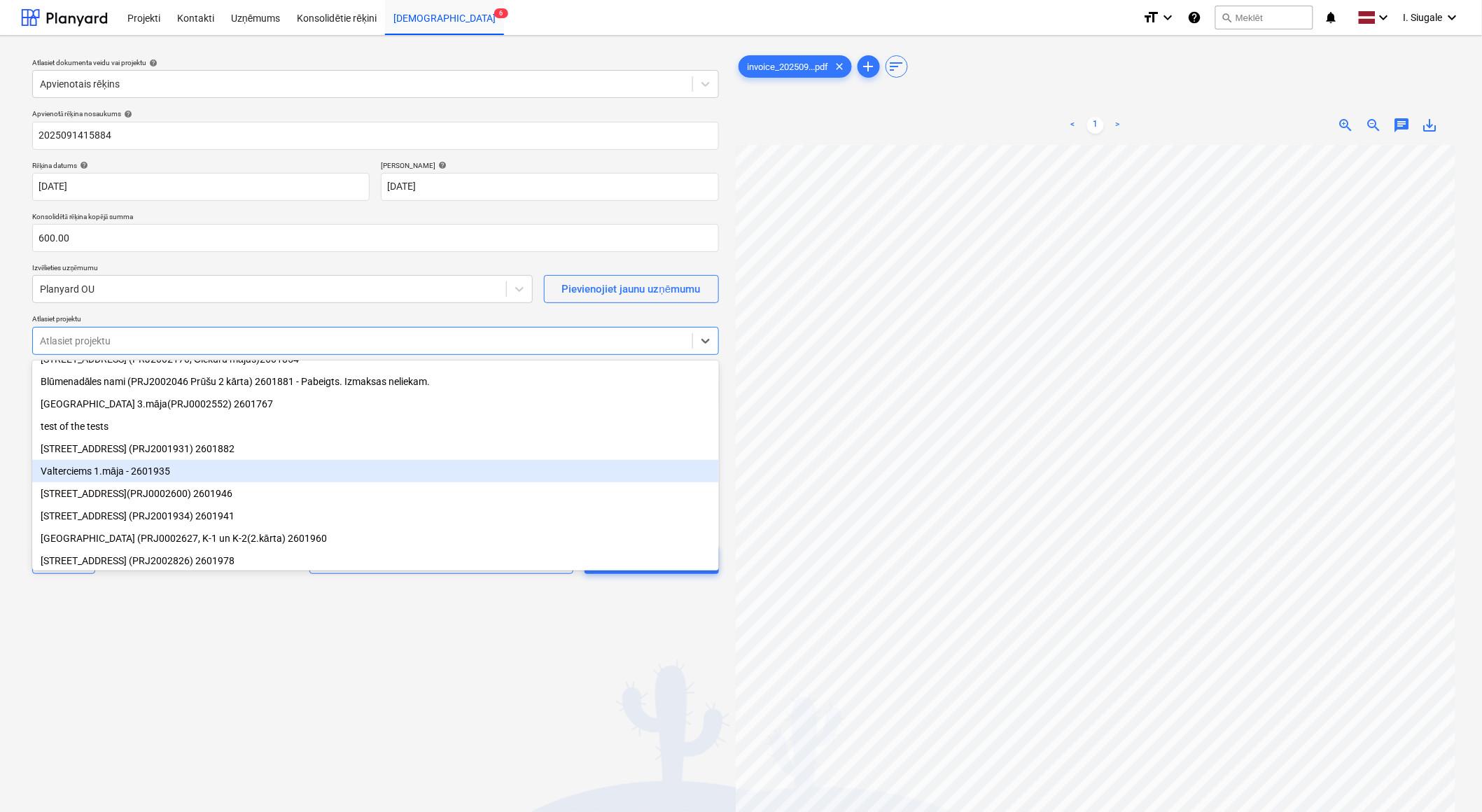
click at [149, 471] on div "Valterciems 1.māja - 2601935" at bounding box center [375, 471] width 687 height 23
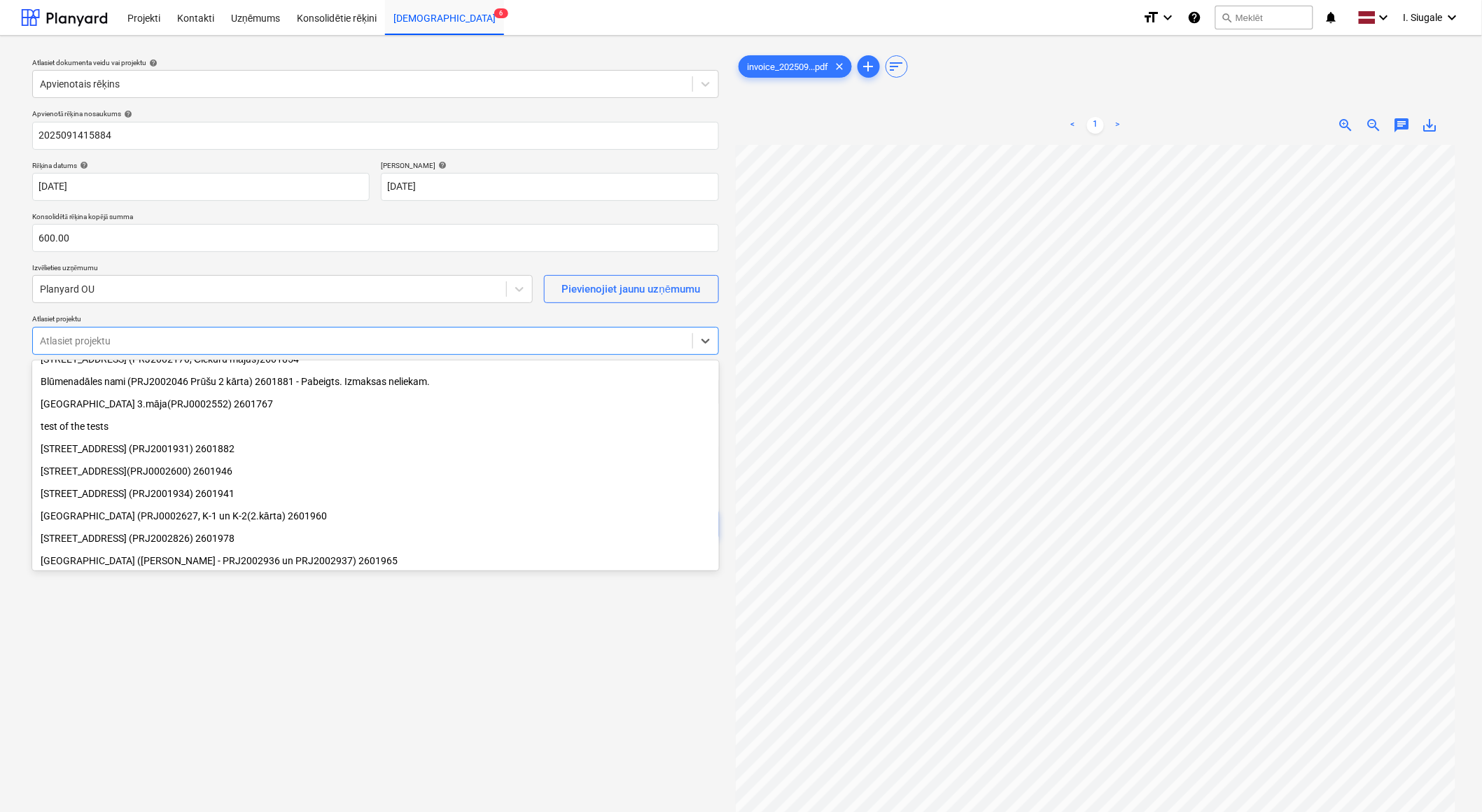
scroll to position [115, 0]
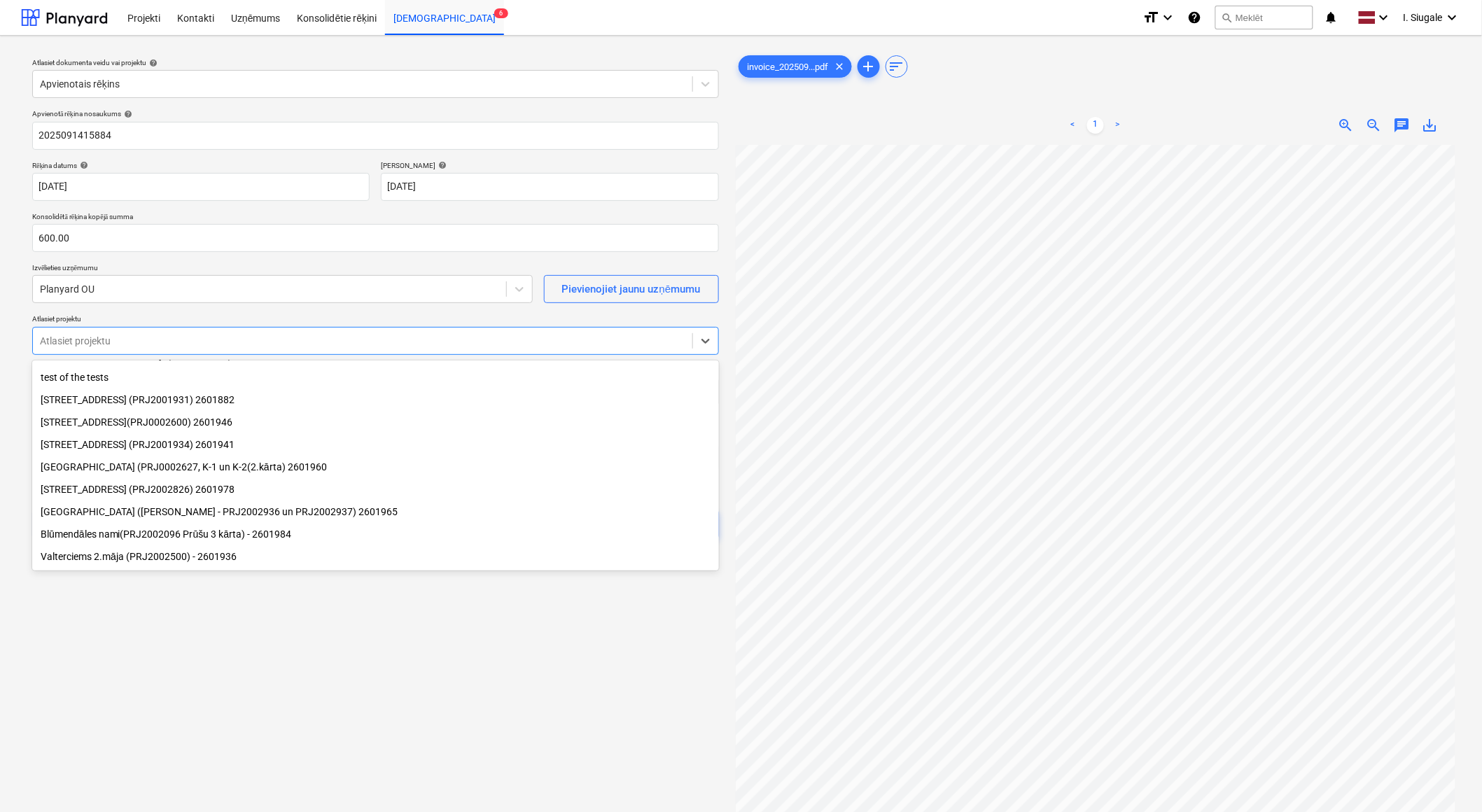
click at [241, 466] on div "[GEOGRAPHIC_DATA] (PRJ0002627, K-1 un K-2(2.kārta) 2601960" at bounding box center [375, 466] width 687 height 23
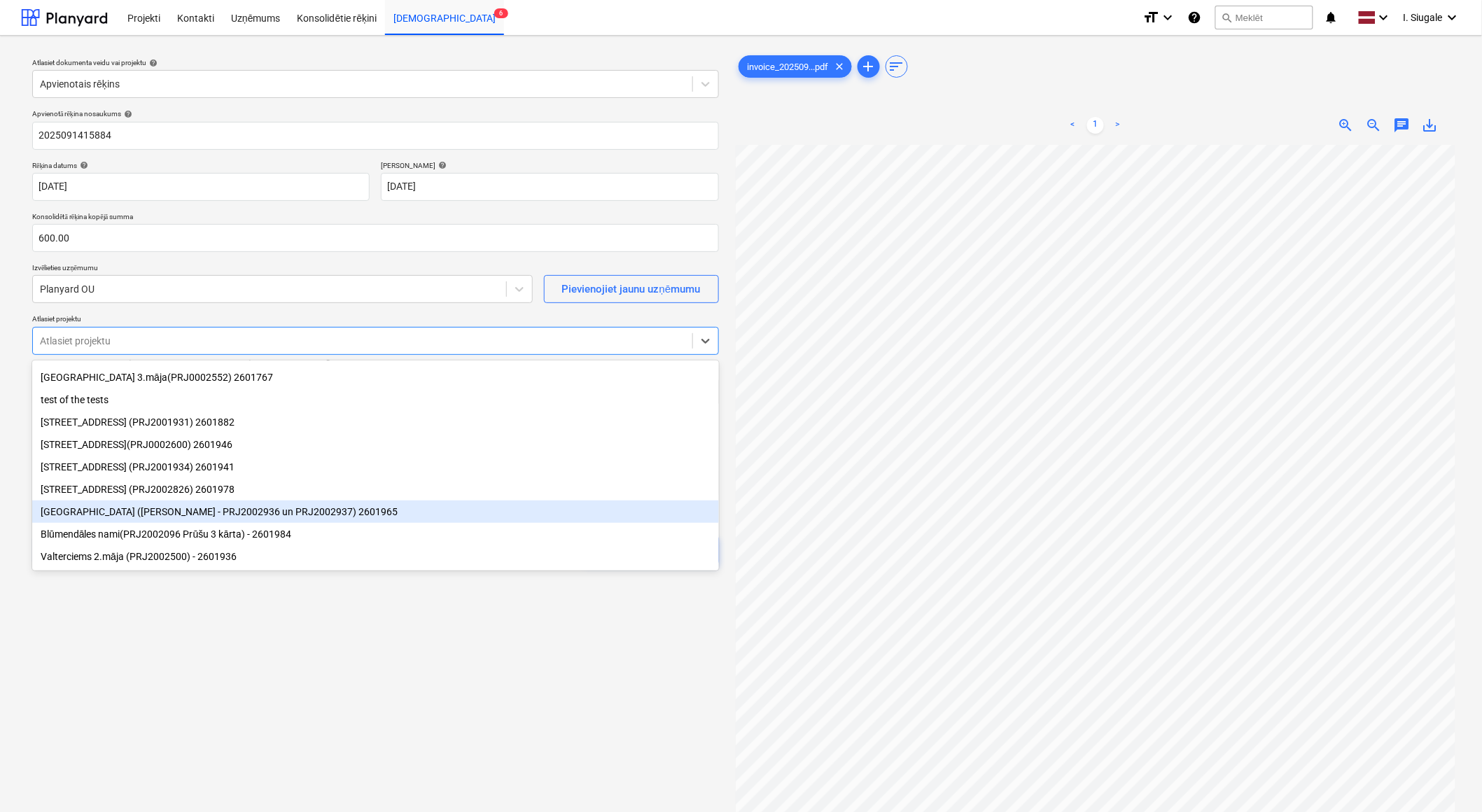
click at [332, 512] on div "[GEOGRAPHIC_DATA] ([PERSON_NAME] - PRJ2002936 un PRJ2002937) 2601965" at bounding box center [375, 512] width 687 height 23
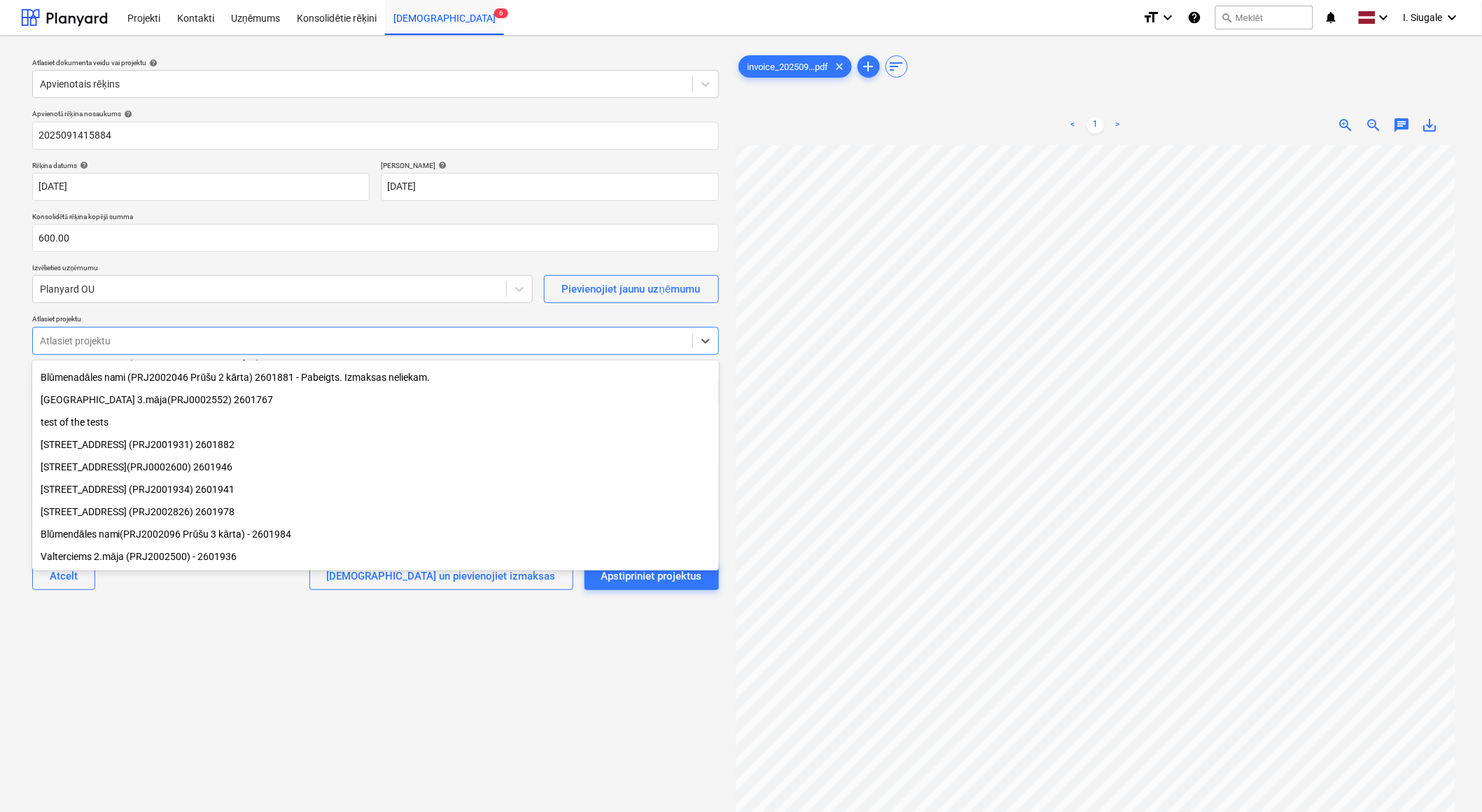
click at [238, 506] on div "[STREET_ADDRESS] (PRJ2002826) 2601978" at bounding box center [375, 512] width 687 height 23
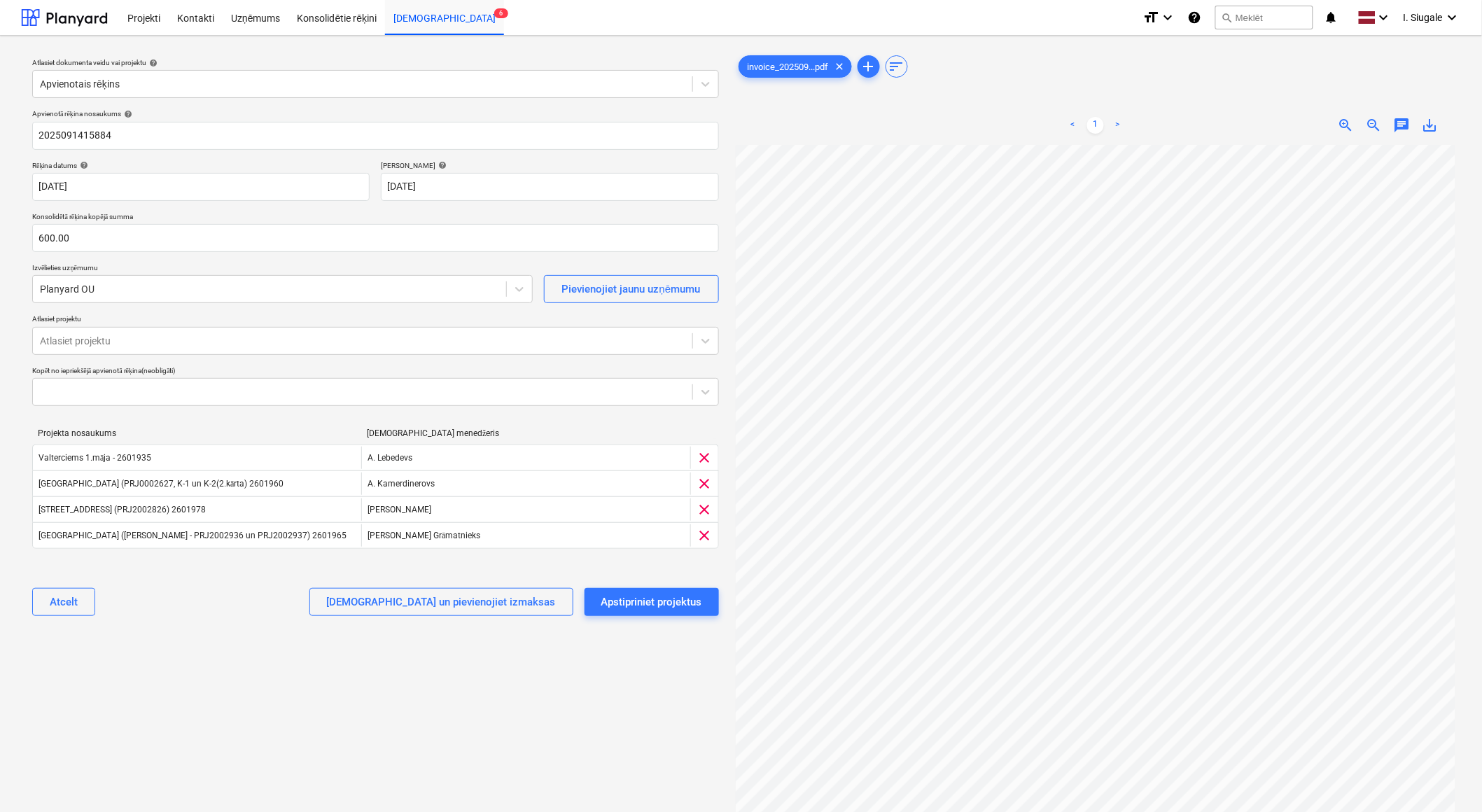
click at [618, 676] on div "Atlasiet dokumenta veidu vai projektu help Apvienotais rēķins Apvienotā rēķina …" at bounding box center [375, 484] width 709 height 876
click at [635, 595] on div "Apstipriniet projektus" at bounding box center [652, 602] width 101 height 18
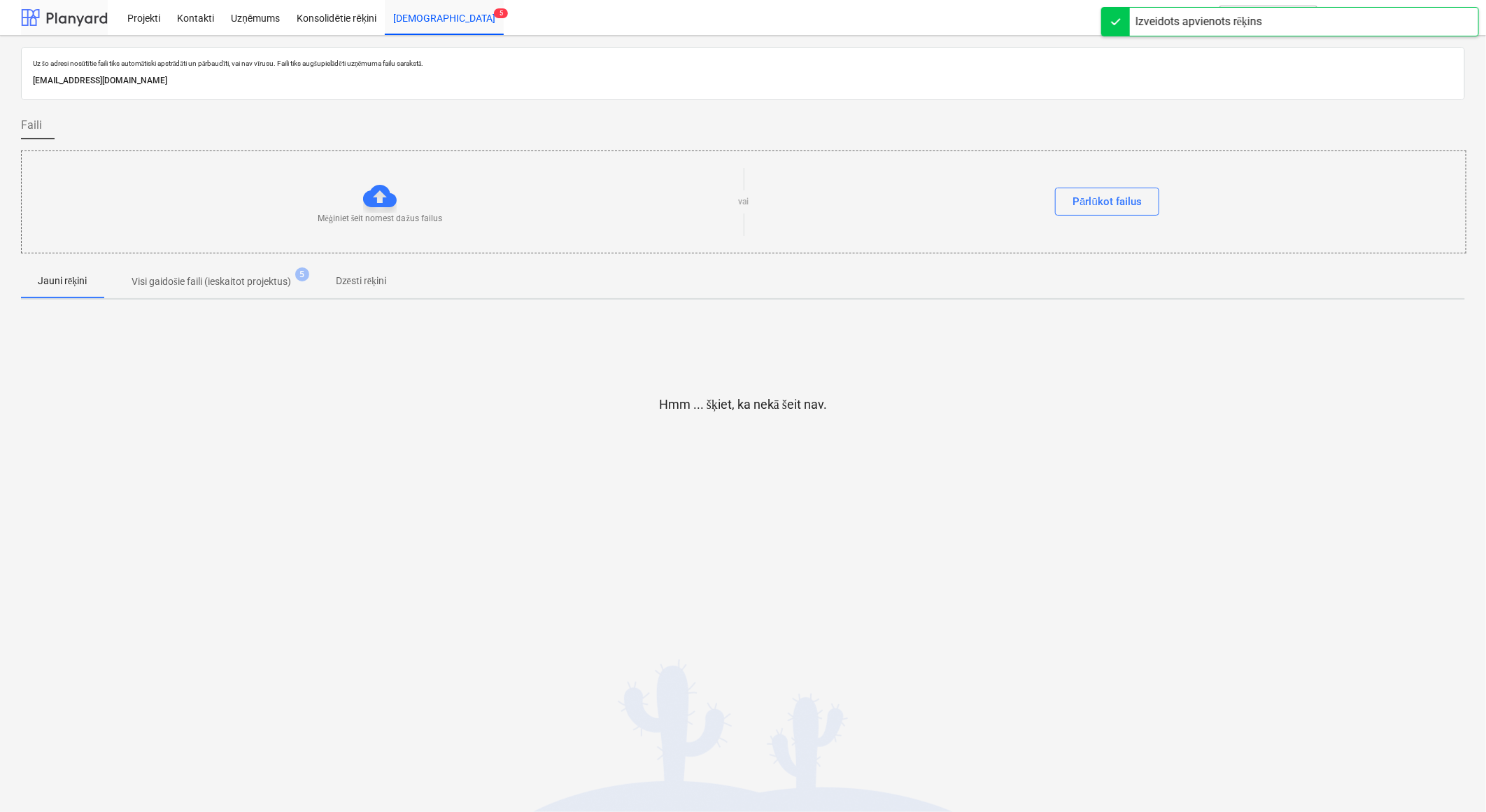
click at [85, 19] on div at bounding box center [64, 17] width 87 height 35
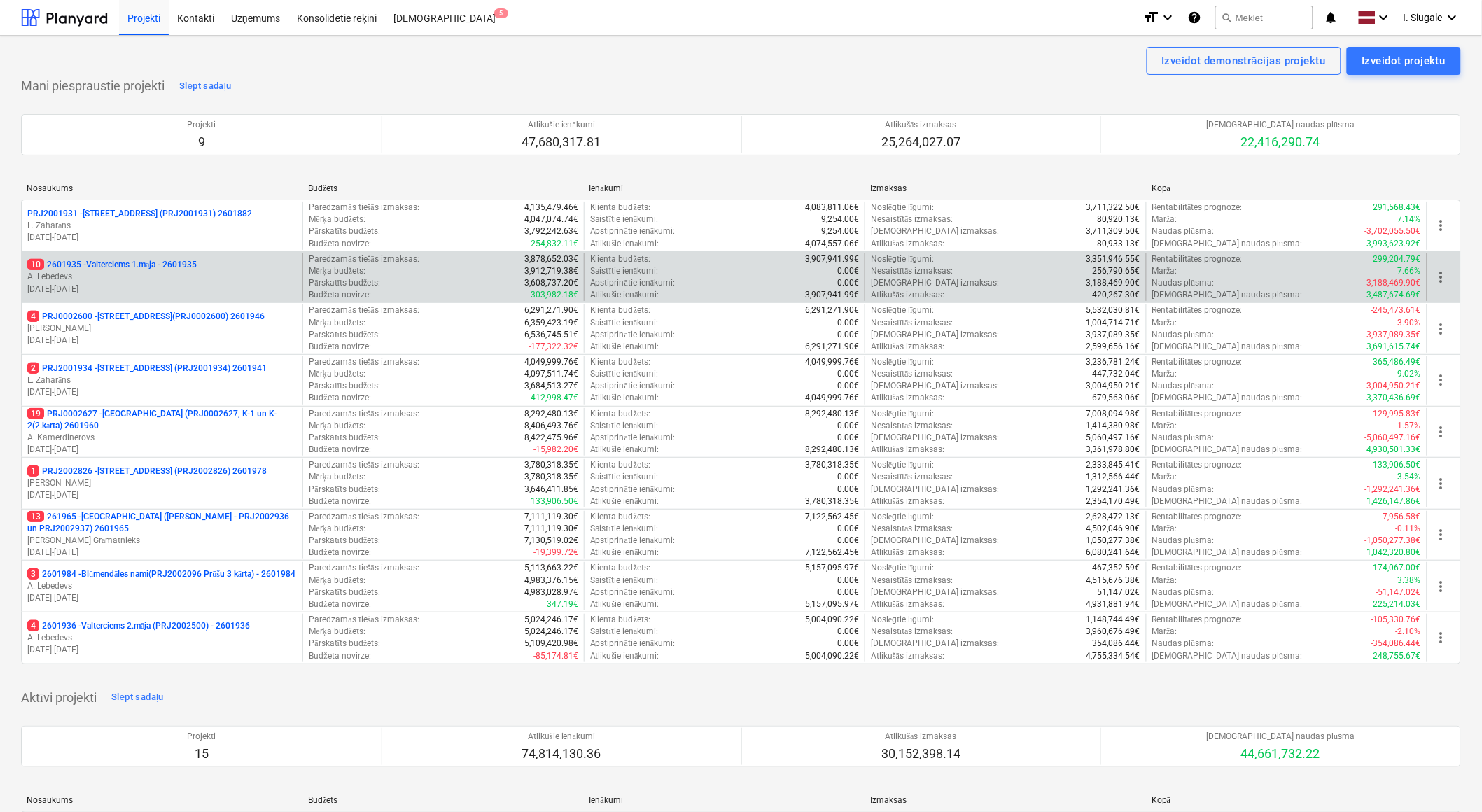
click at [150, 270] on p "10 2601935 - Valterciems 1.māja - 2601935" at bounding box center [112, 264] width 170 height 12
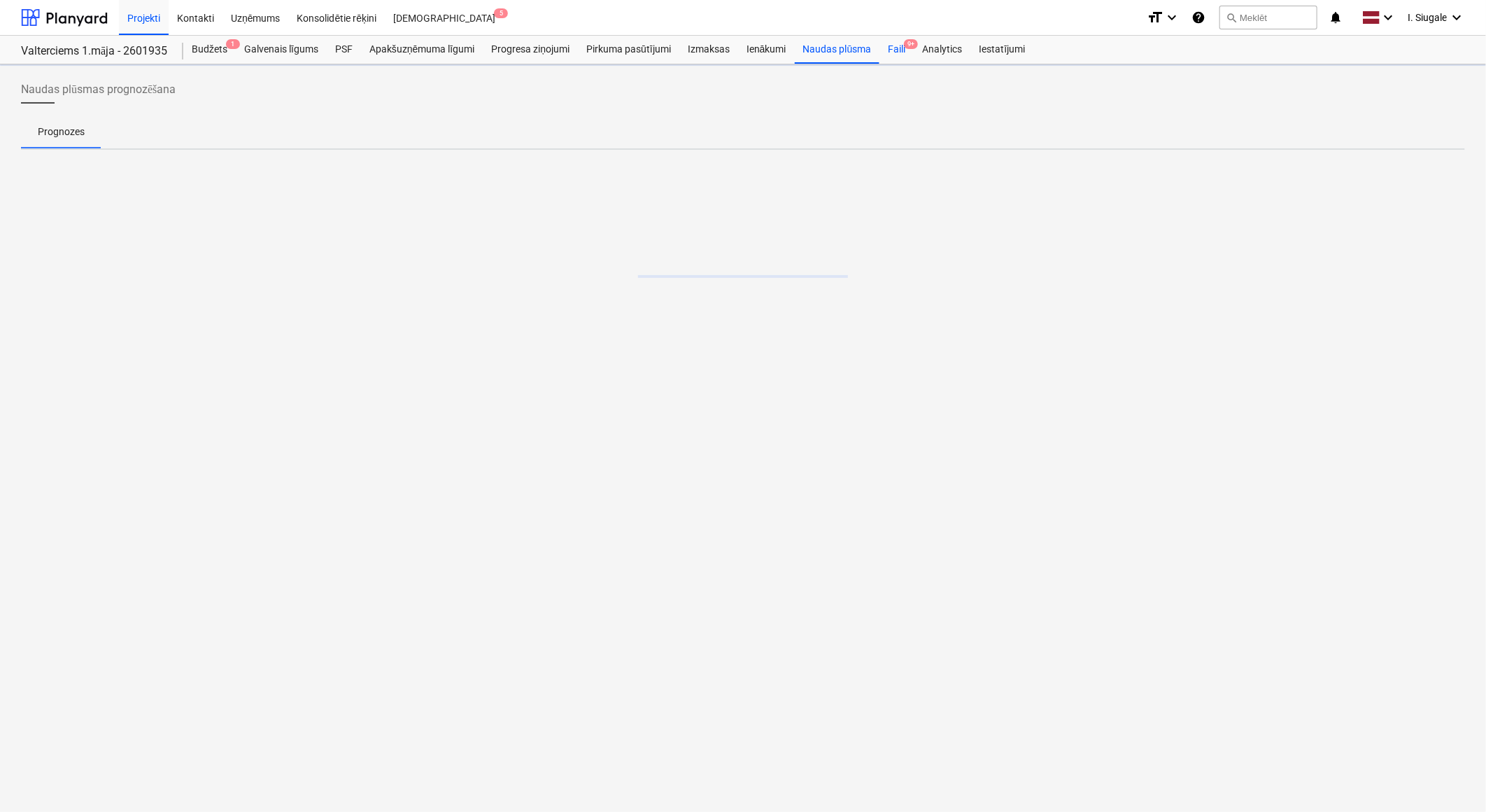
click at [908, 49] on span "9+" at bounding box center [911, 43] width 14 height 10
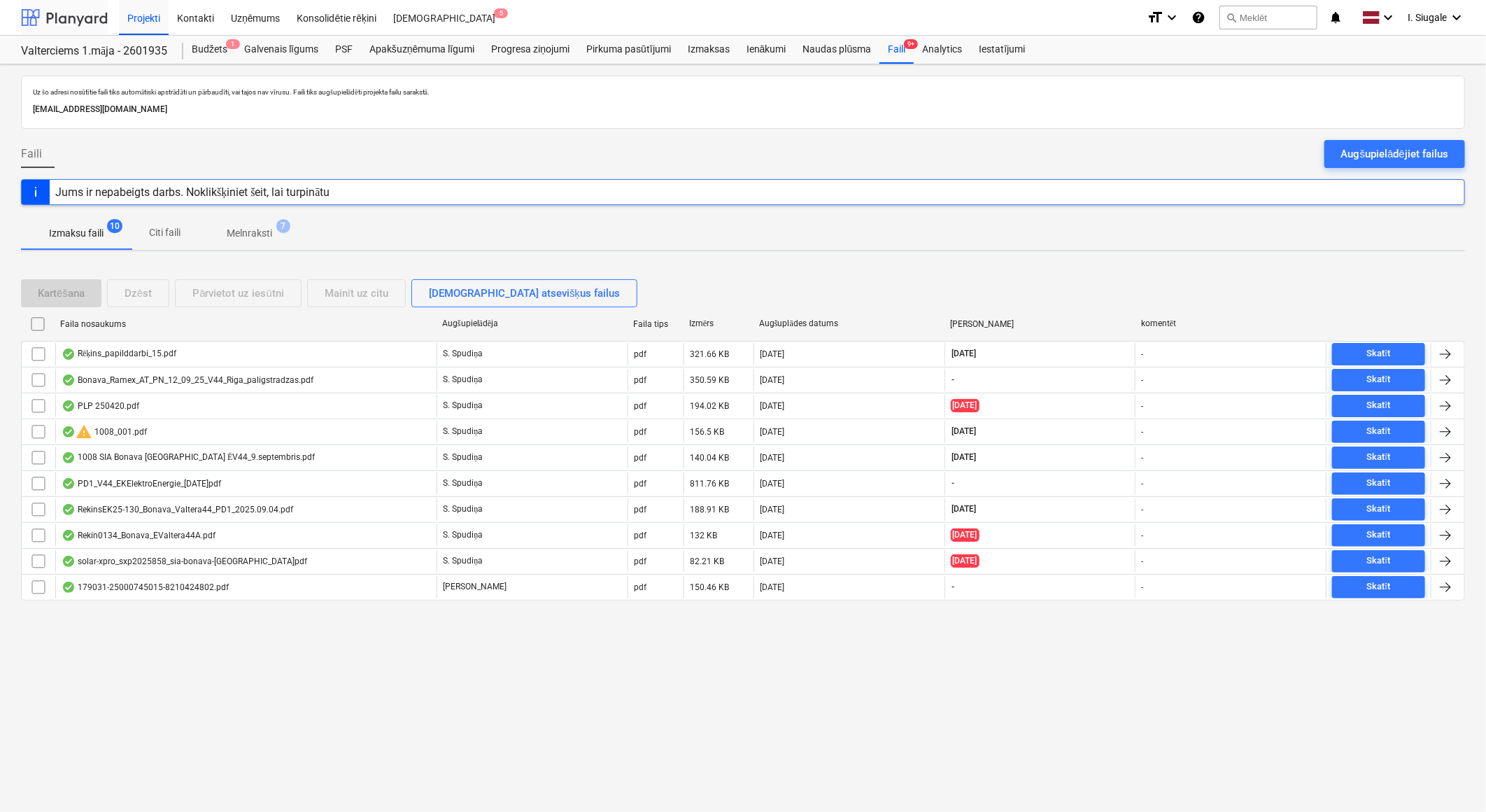
click at [58, 12] on div at bounding box center [64, 17] width 87 height 35
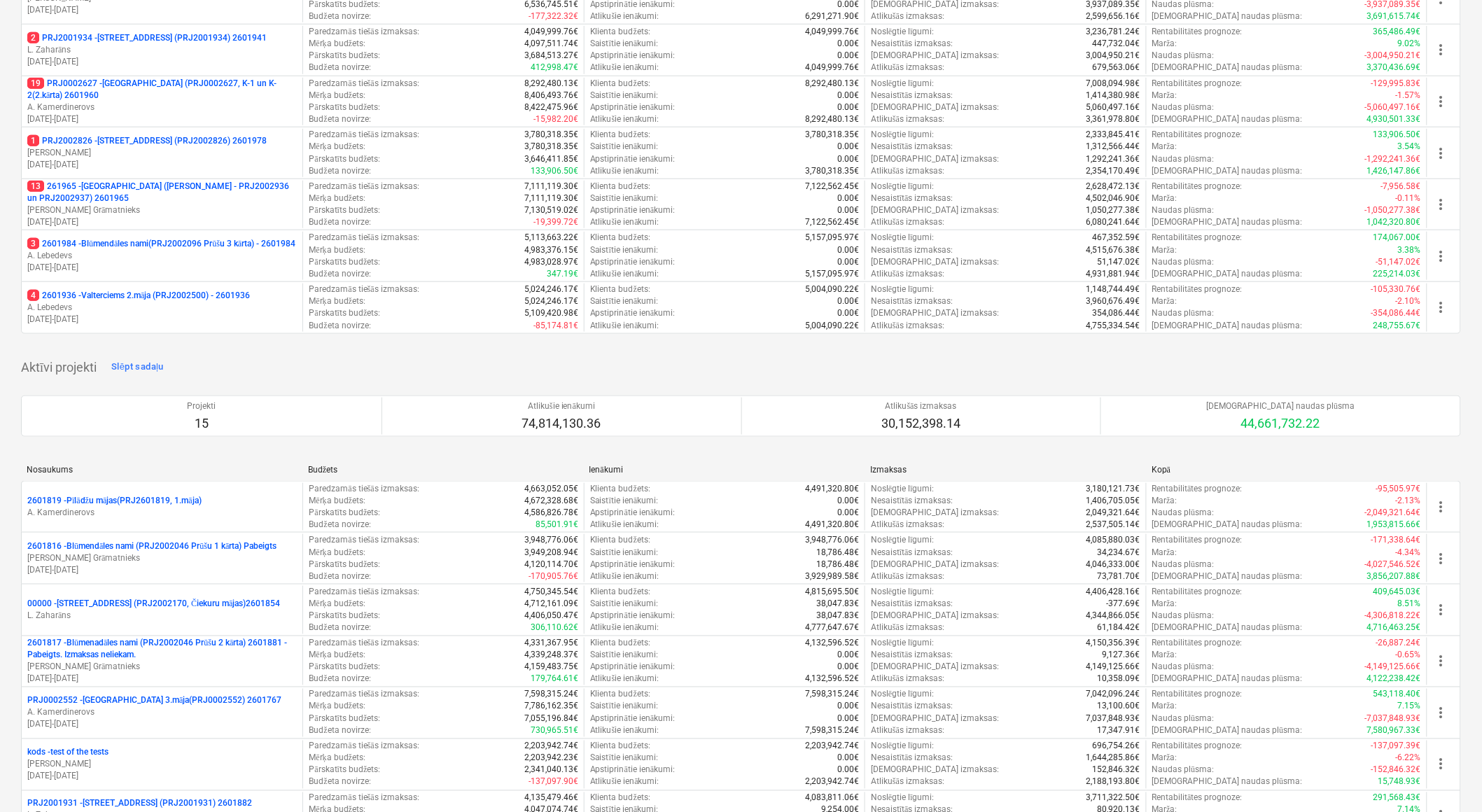
scroll to position [466, 0]
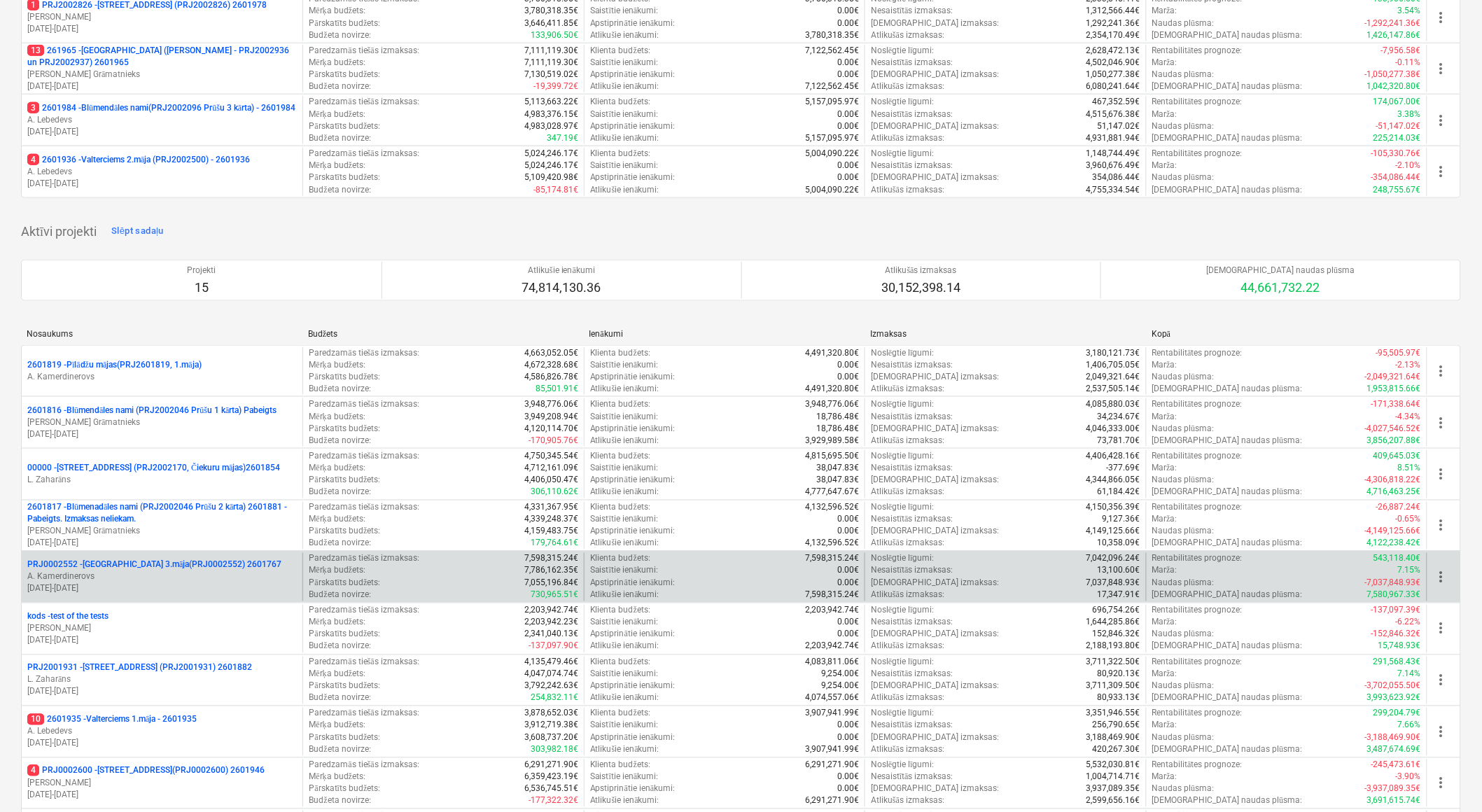
click at [268, 572] on p "A. Kamerdinerovs" at bounding box center [162, 577] width 270 height 12
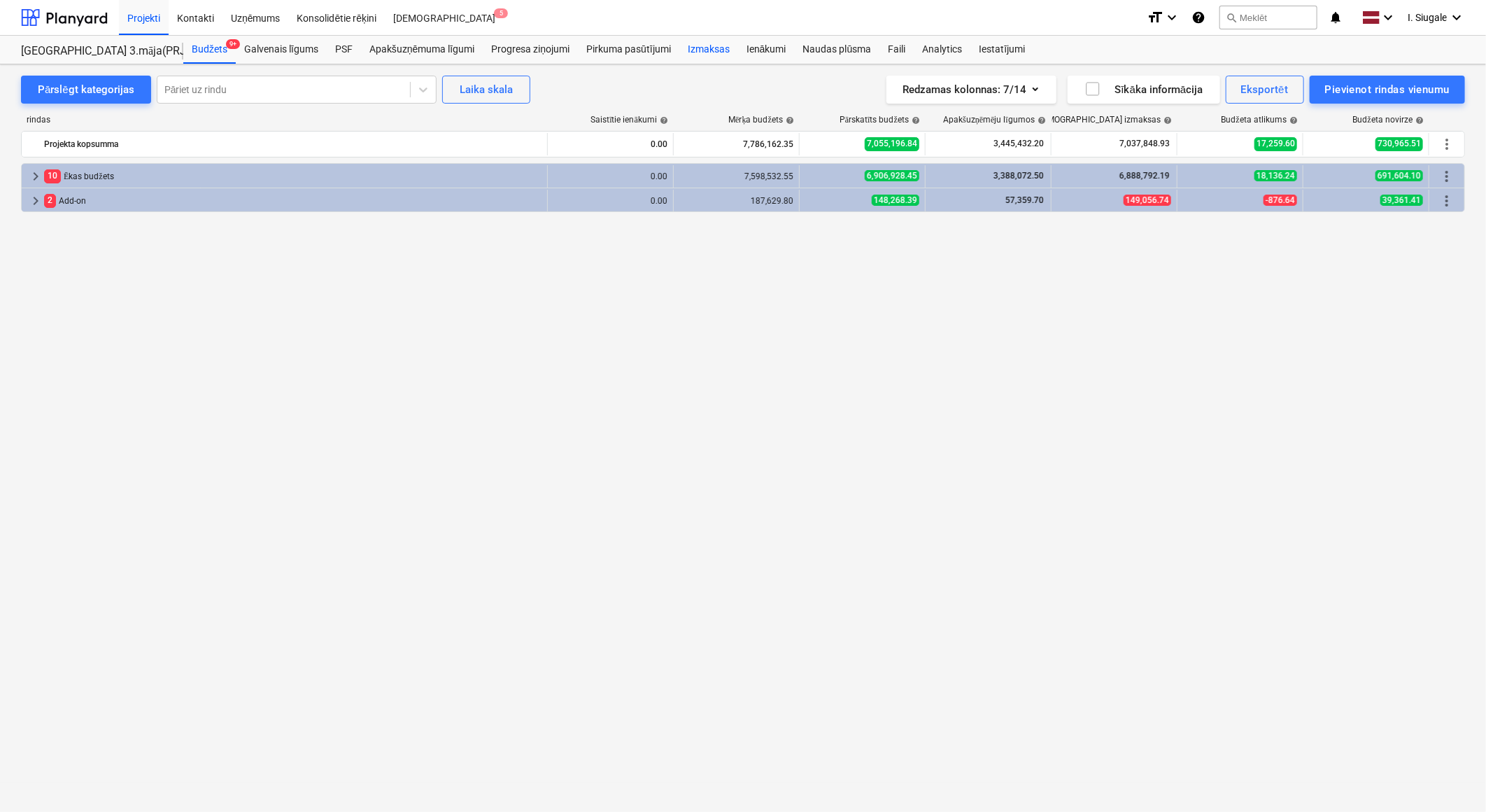
click at [724, 51] on div "Izmaksas" at bounding box center [708, 50] width 59 height 28
